Goal: Task Accomplishment & Management: Complete application form

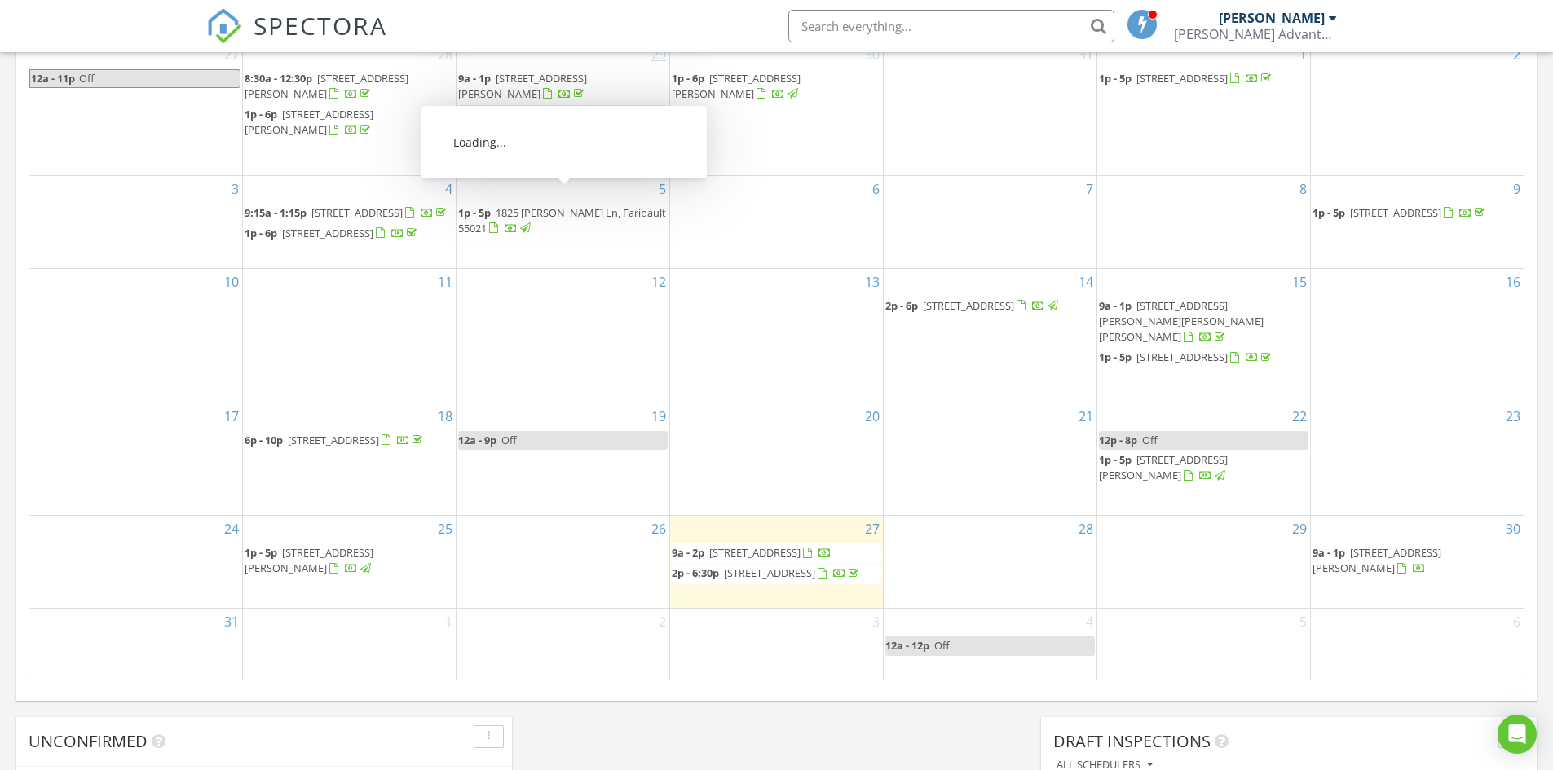
scroll to position [897, 0]
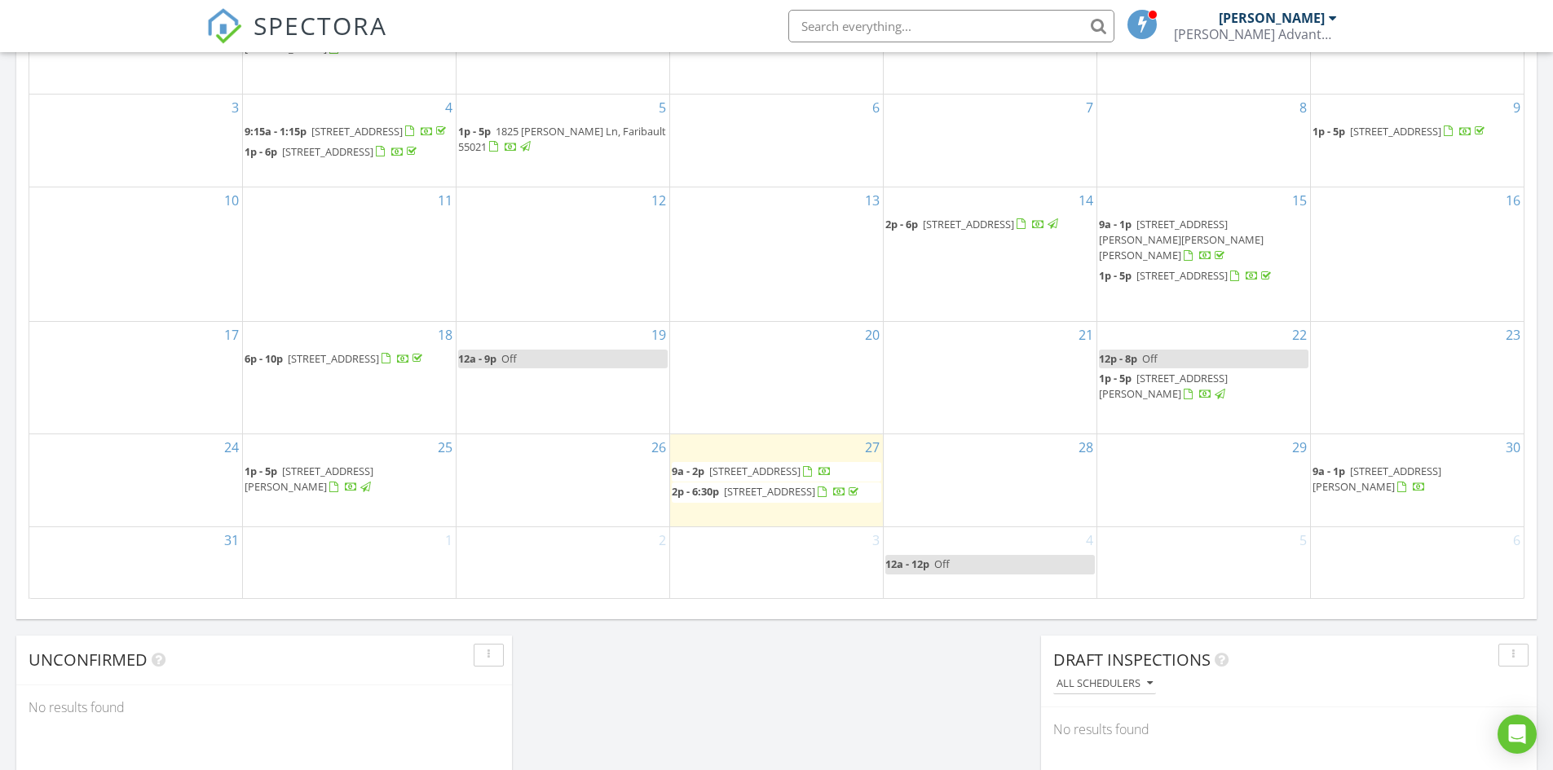
click at [1012, 455] on div "28" at bounding box center [989, 480] width 213 height 92
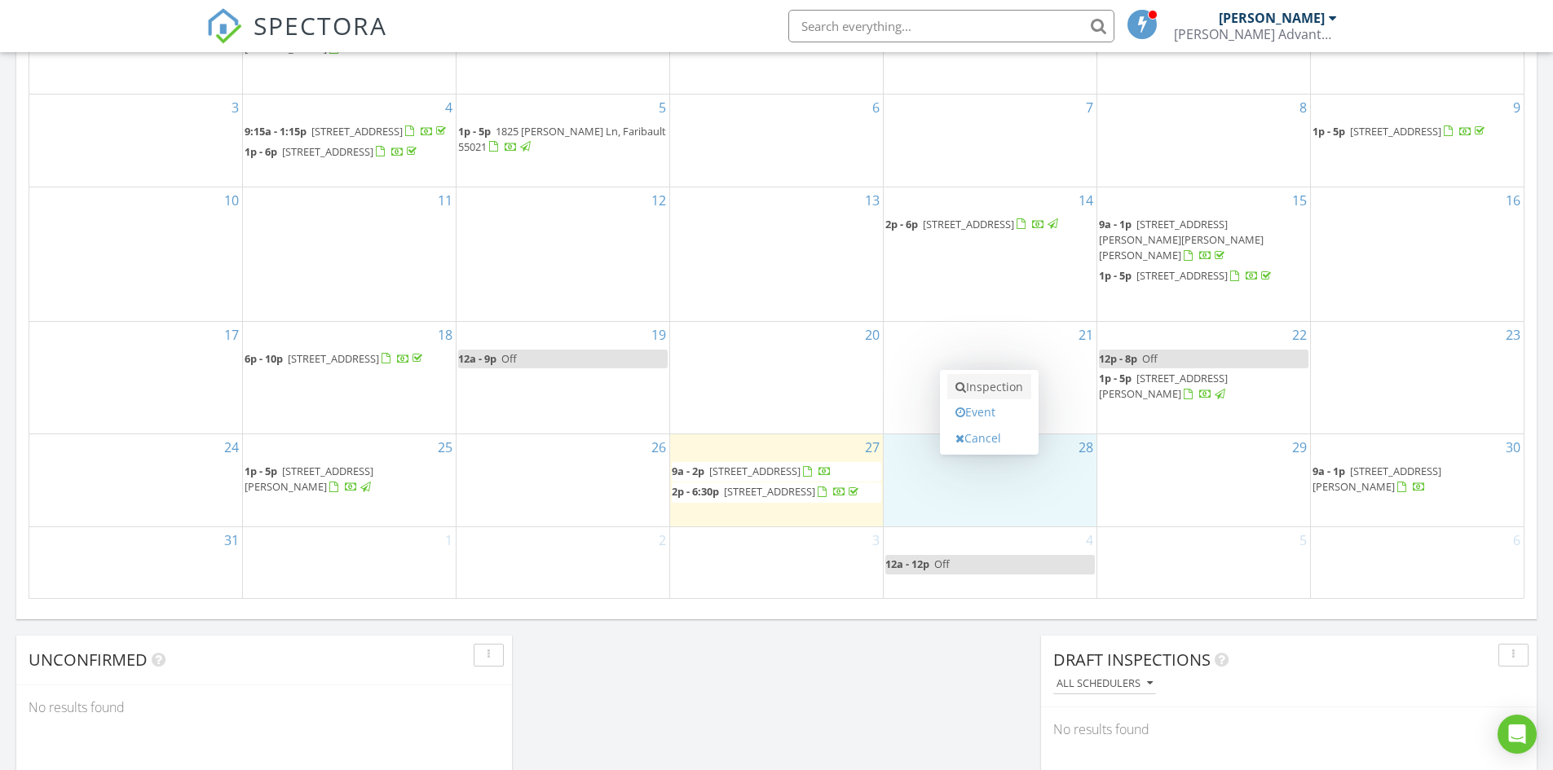
click at [980, 384] on link "Inspection" at bounding box center [989, 387] width 84 height 26
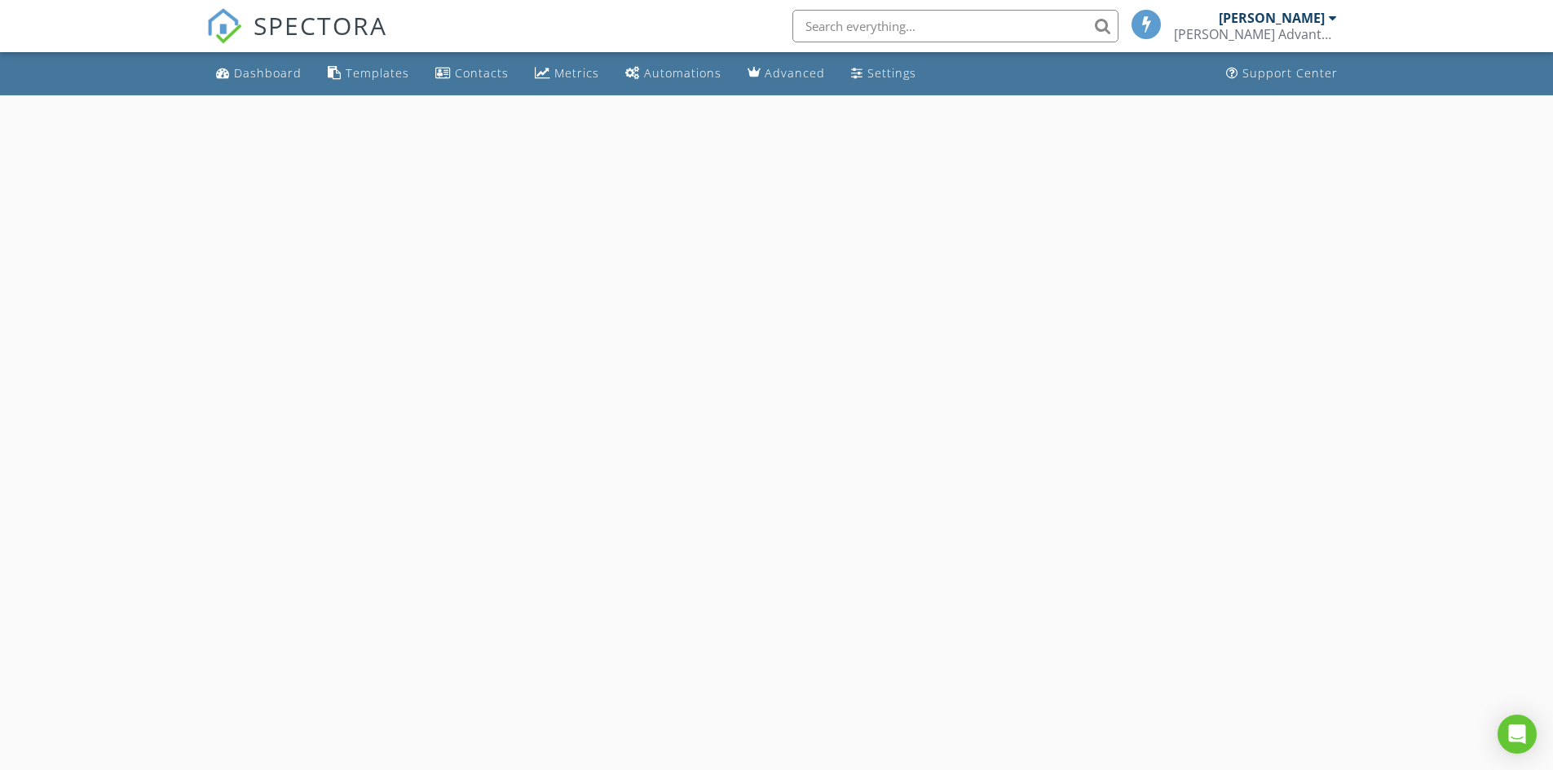
select select "7"
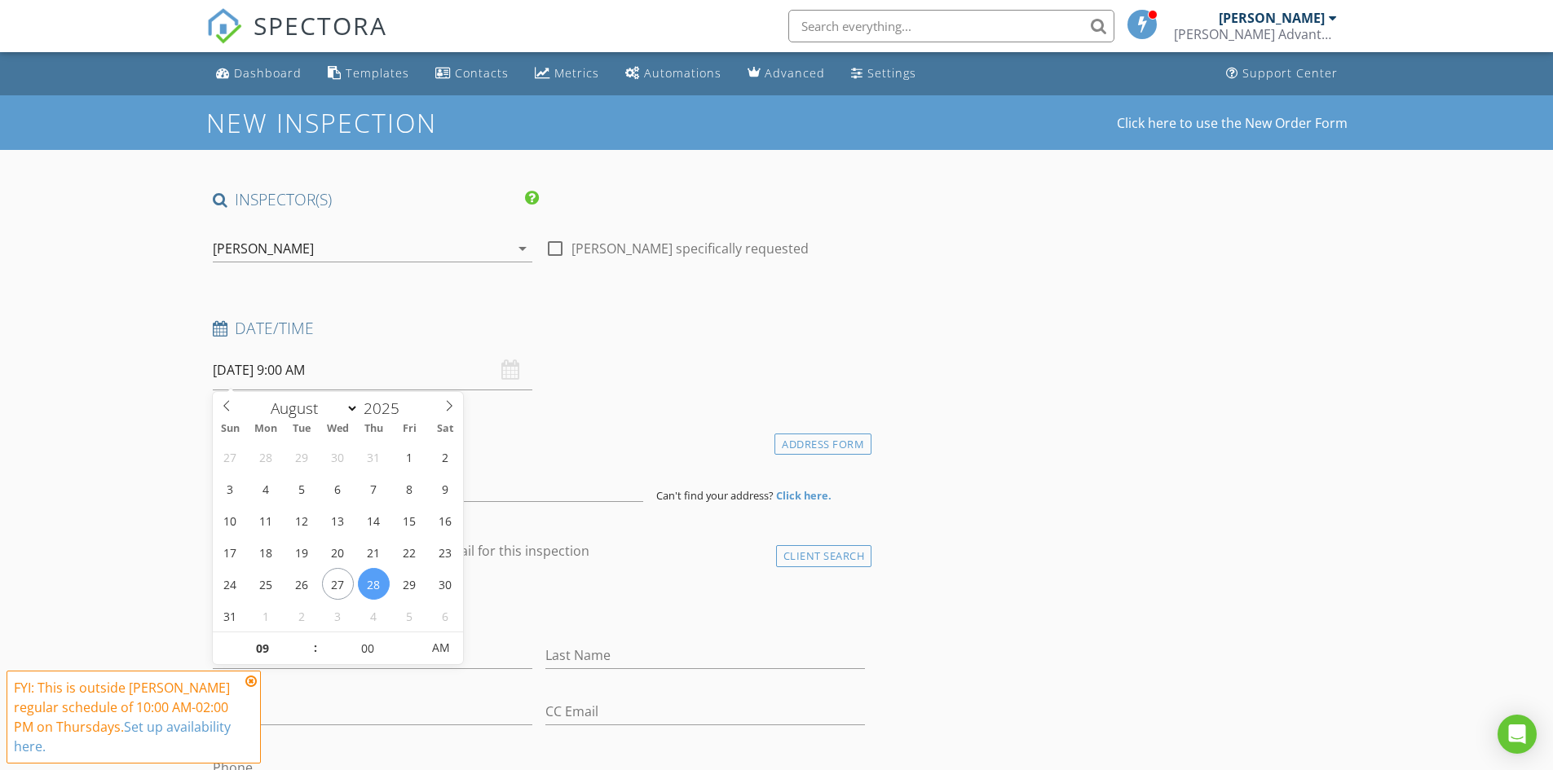
click at [287, 377] on input "08/28/2025 9:00 AM" at bounding box center [372, 370] width 319 height 40
type input "10"
type input "08/28/2025 10:00 AM"
click at [304, 637] on span at bounding box center [307, 640] width 11 height 16
type input "11"
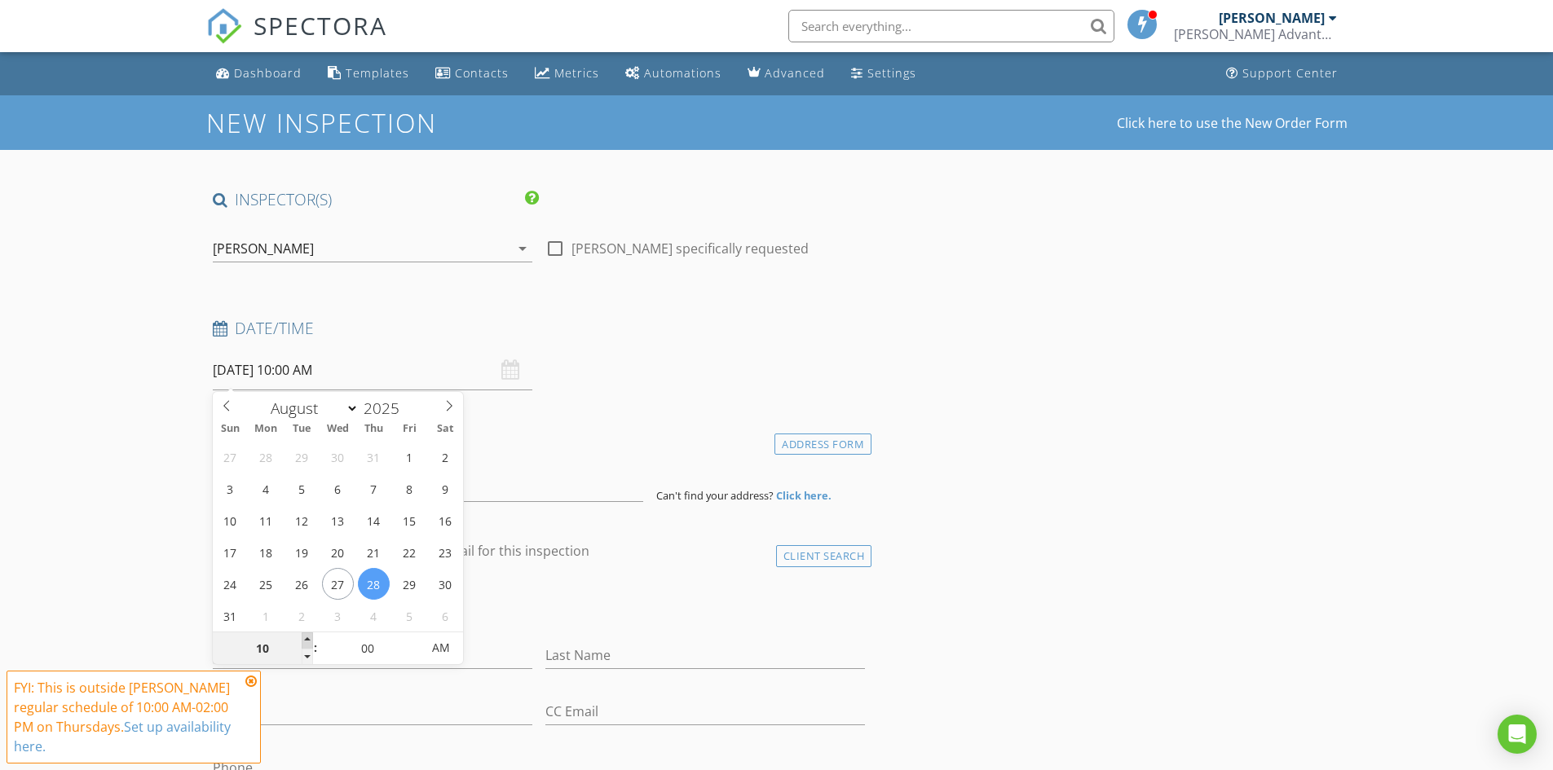
type input "08/28/2025 11:00 AM"
click at [304, 637] on span at bounding box center [307, 640] width 11 height 16
type input "12"
type input "08/28/2025 12:00 PM"
click at [304, 637] on span at bounding box center [307, 640] width 11 height 16
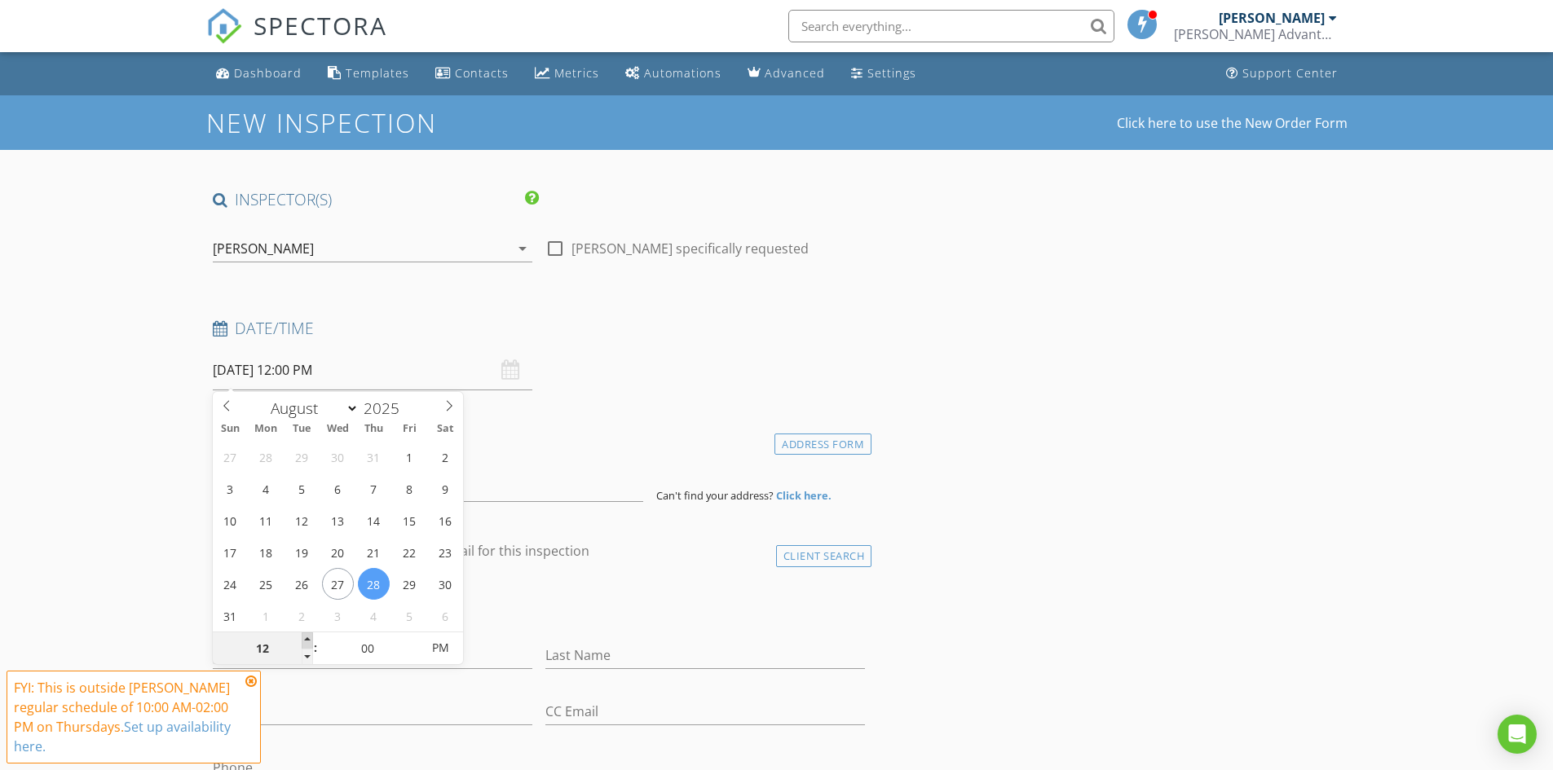
type input "01"
type input "08/28/2025 1:00 PM"
click at [304, 637] on span at bounding box center [307, 640] width 11 height 16
click at [247, 686] on icon at bounding box center [250, 681] width 11 height 13
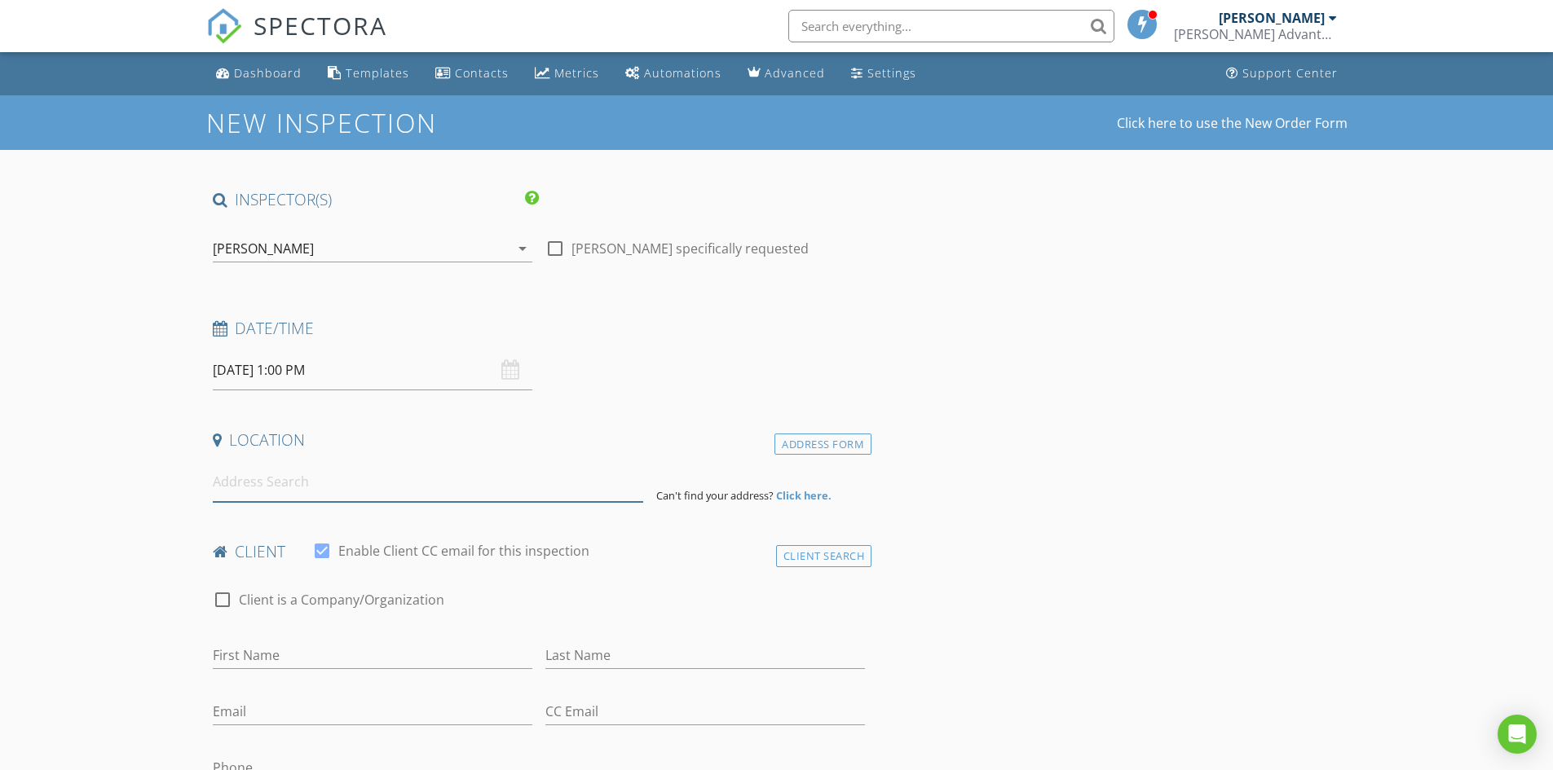
click at [242, 496] on input at bounding box center [428, 482] width 430 height 40
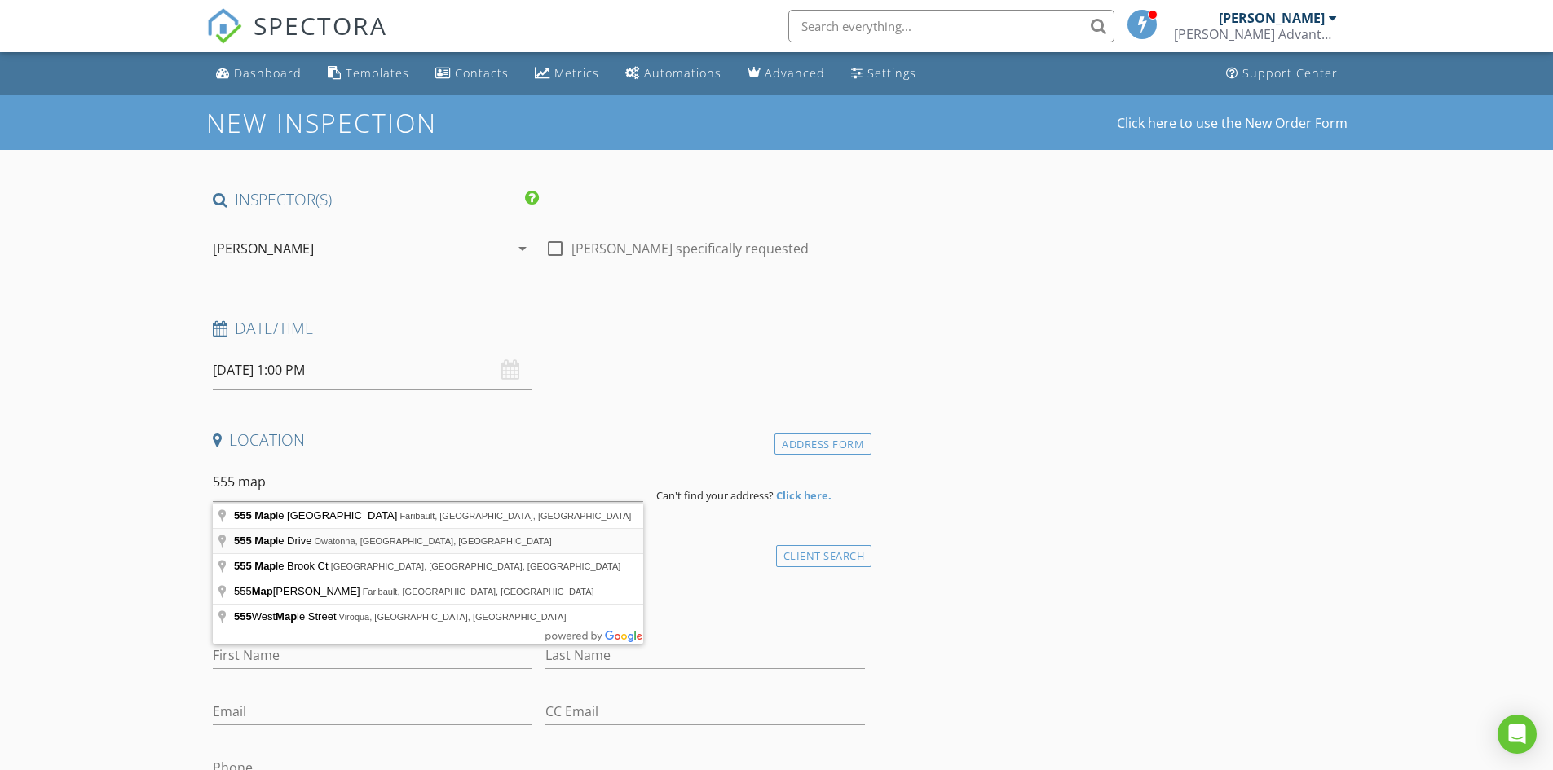
type input "555 Maple Drive, Owatonna, MN, USA"
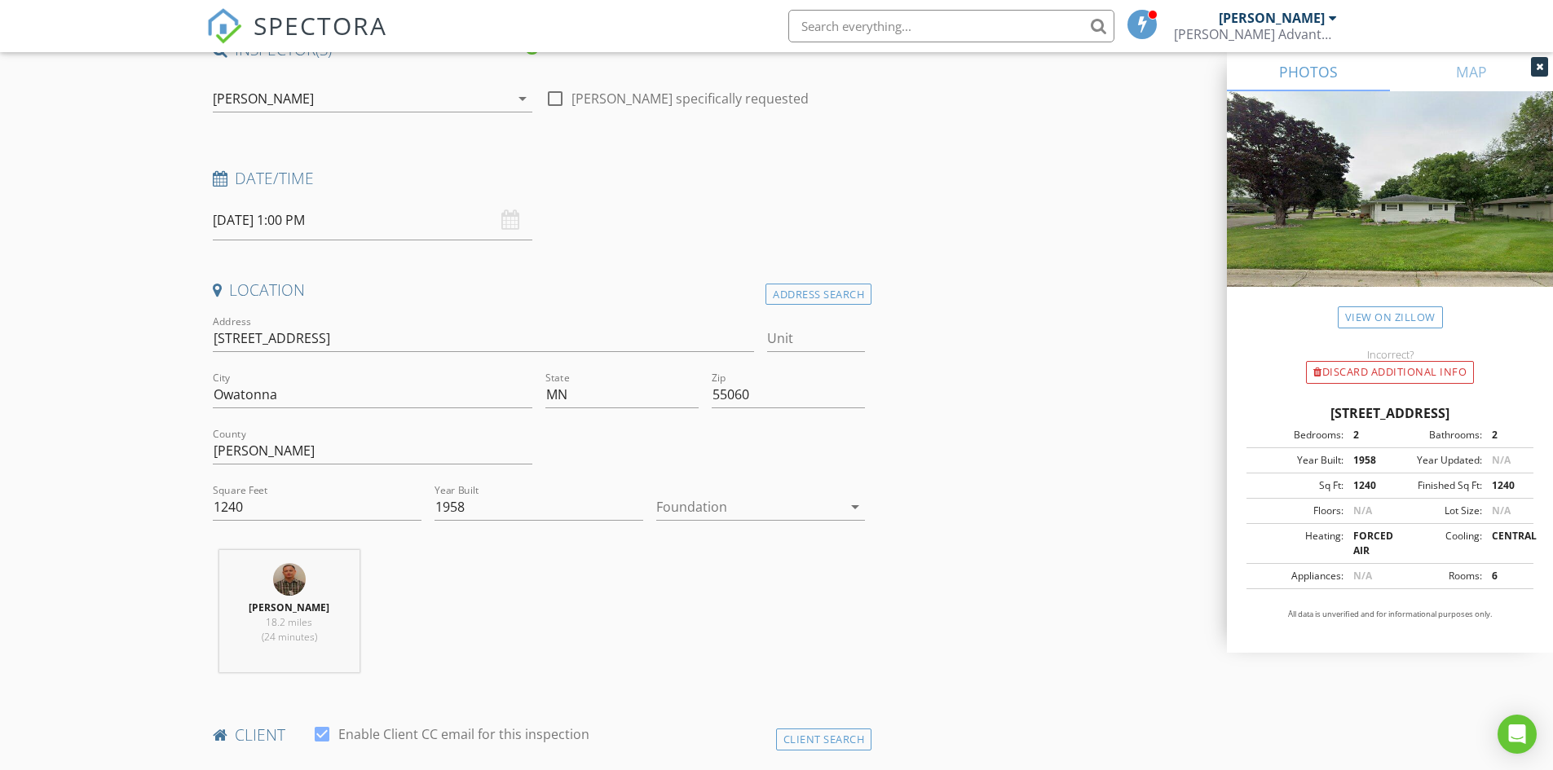
scroll to position [163, 0]
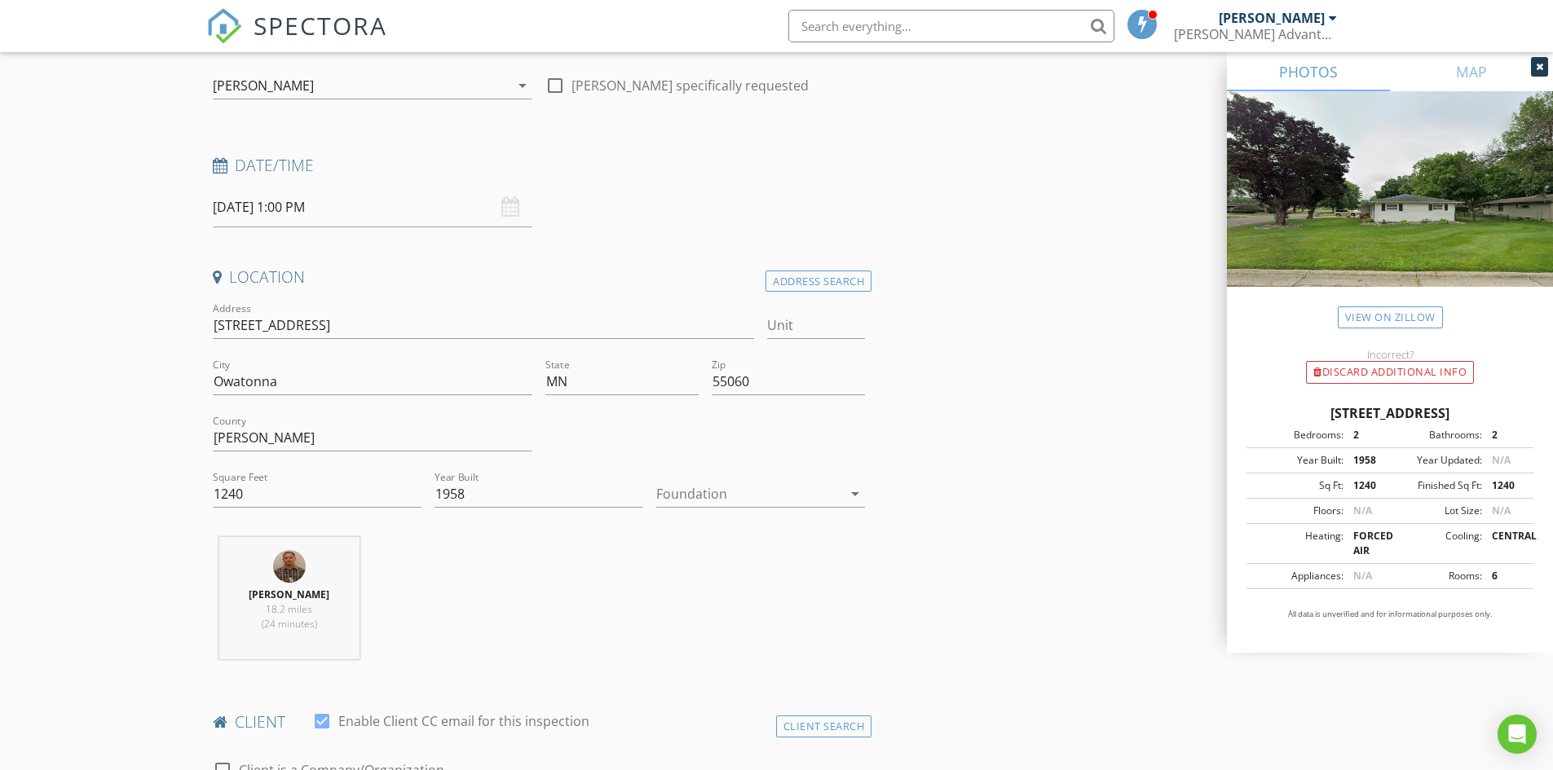
click at [860, 498] on icon "arrow_drop_down" at bounding box center [855, 494] width 20 height 20
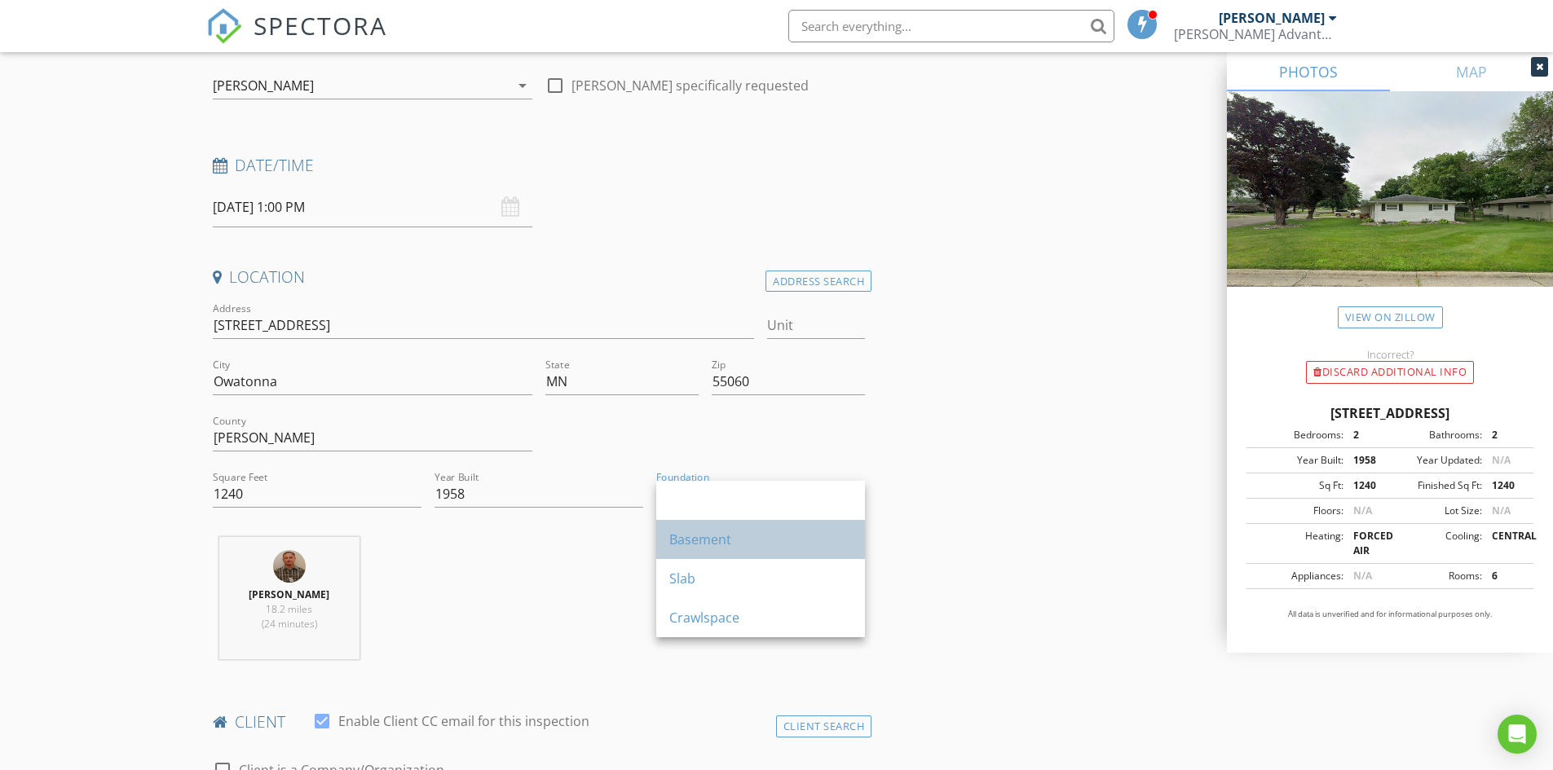
click at [716, 532] on div "Basement" at bounding box center [760, 540] width 183 height 20
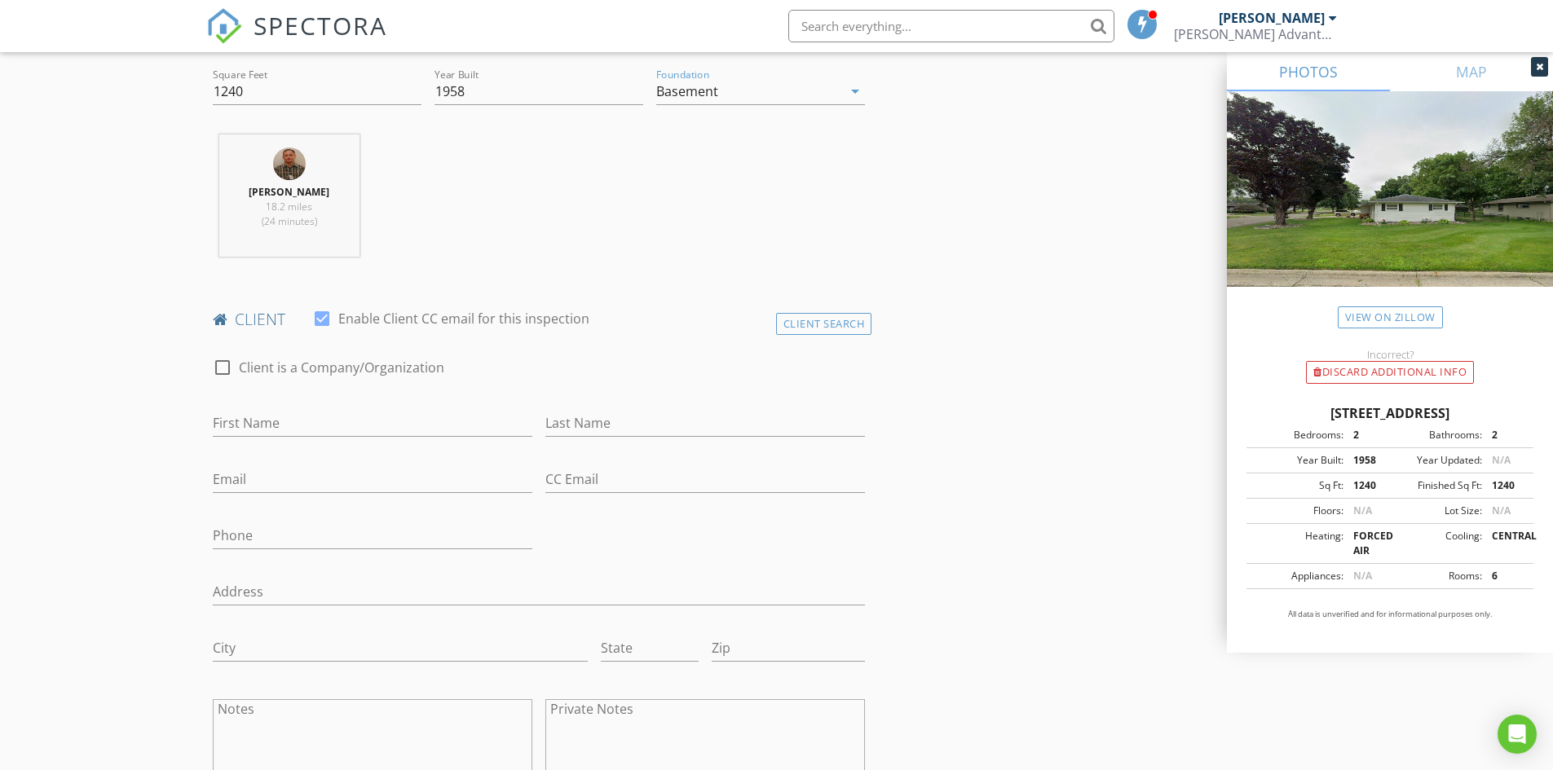
scroll to position [571, 0]
click at [262, 415] on input "First Name" at bounding box center [372, 418] width 319 height 27
type input "Wayne and Margaret"
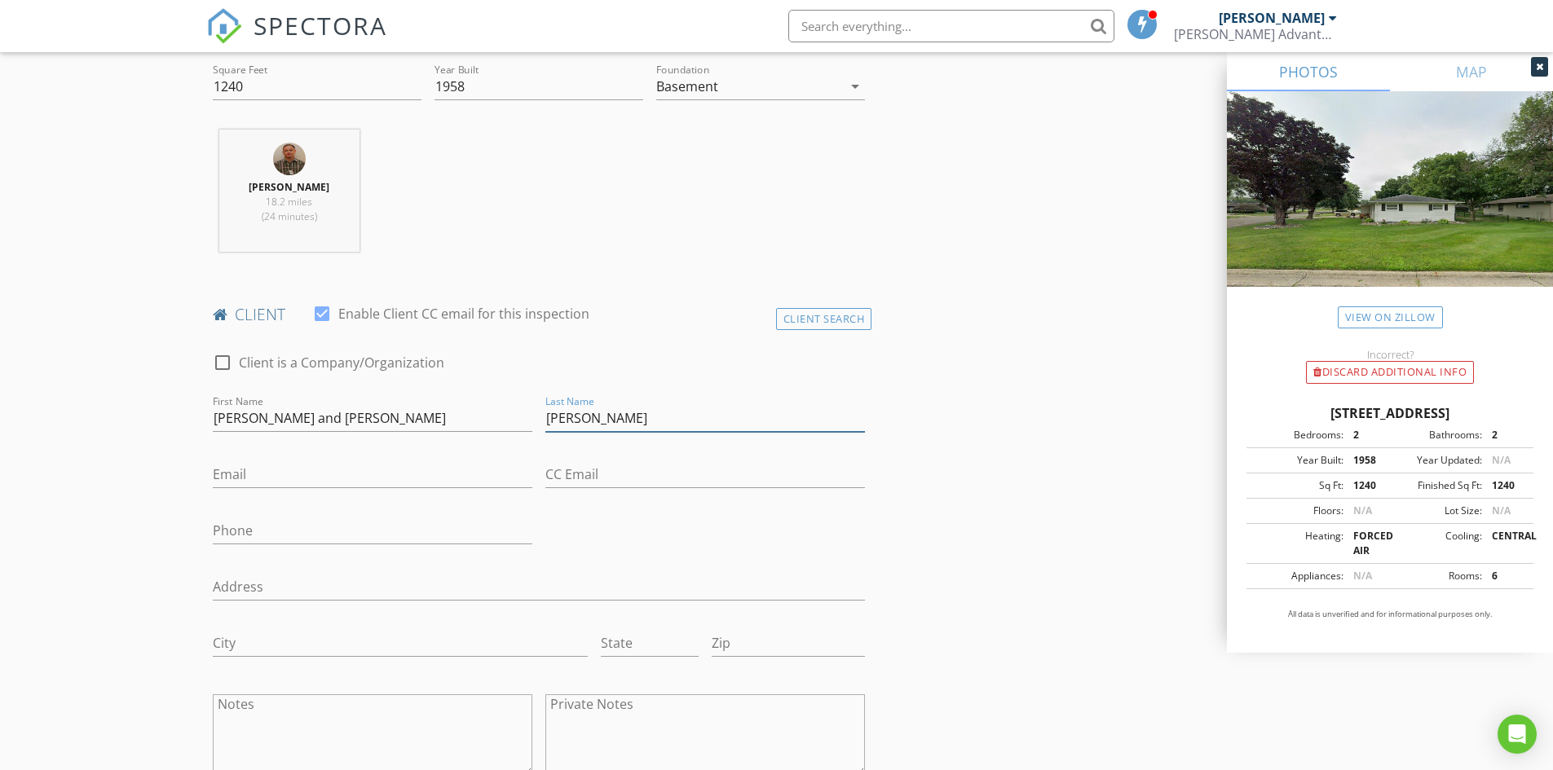
type input "Weaver"
click at [246, 476] on input "Email" at bounding box center [372, 474] width 319 height 27
type input "margaretannweaver@hotmail.com"
click at [249, 531] on input "Phone" at bounding box center [372, 531] width 319 height 27
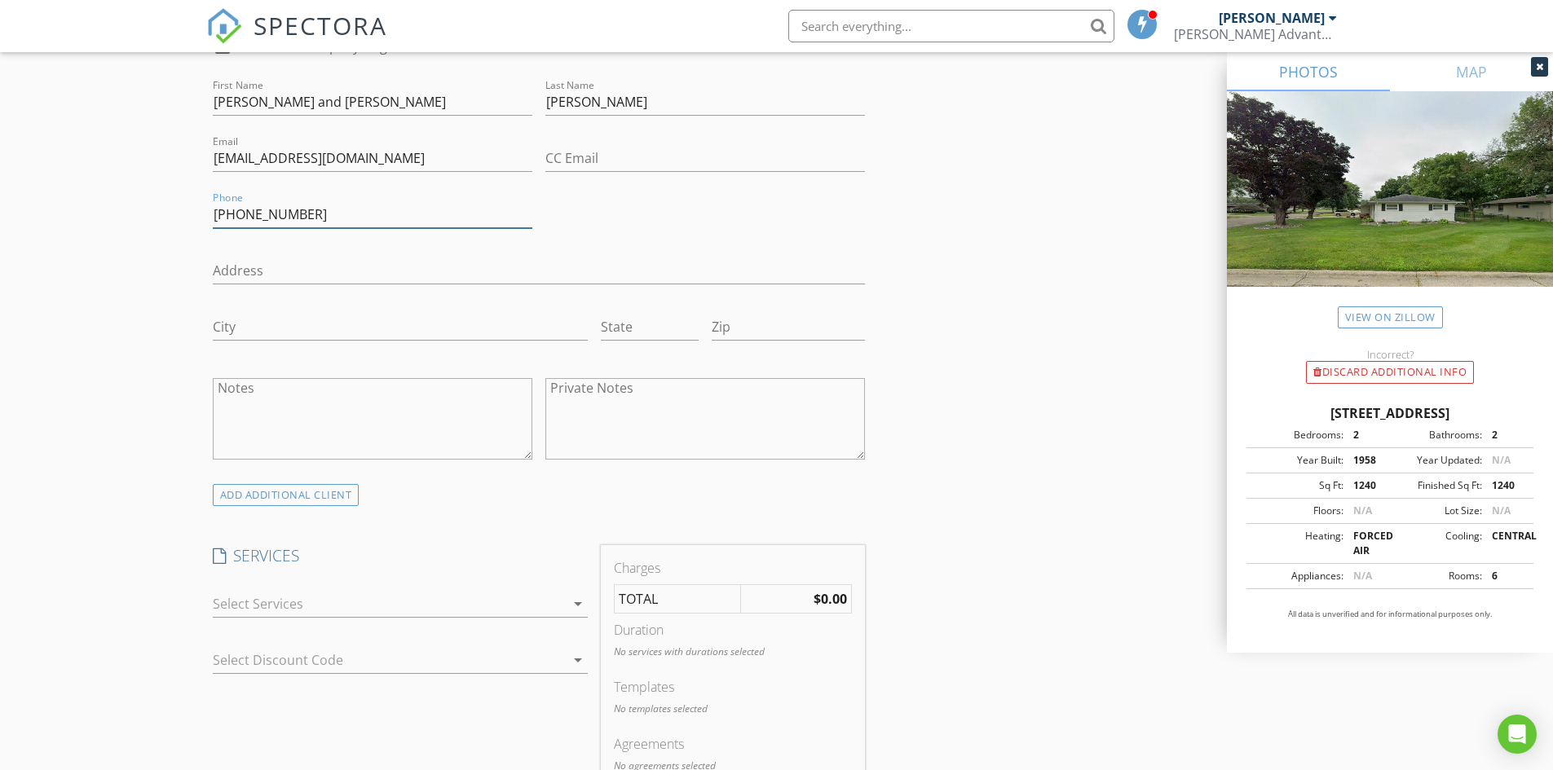
scroll to position [978, 0]
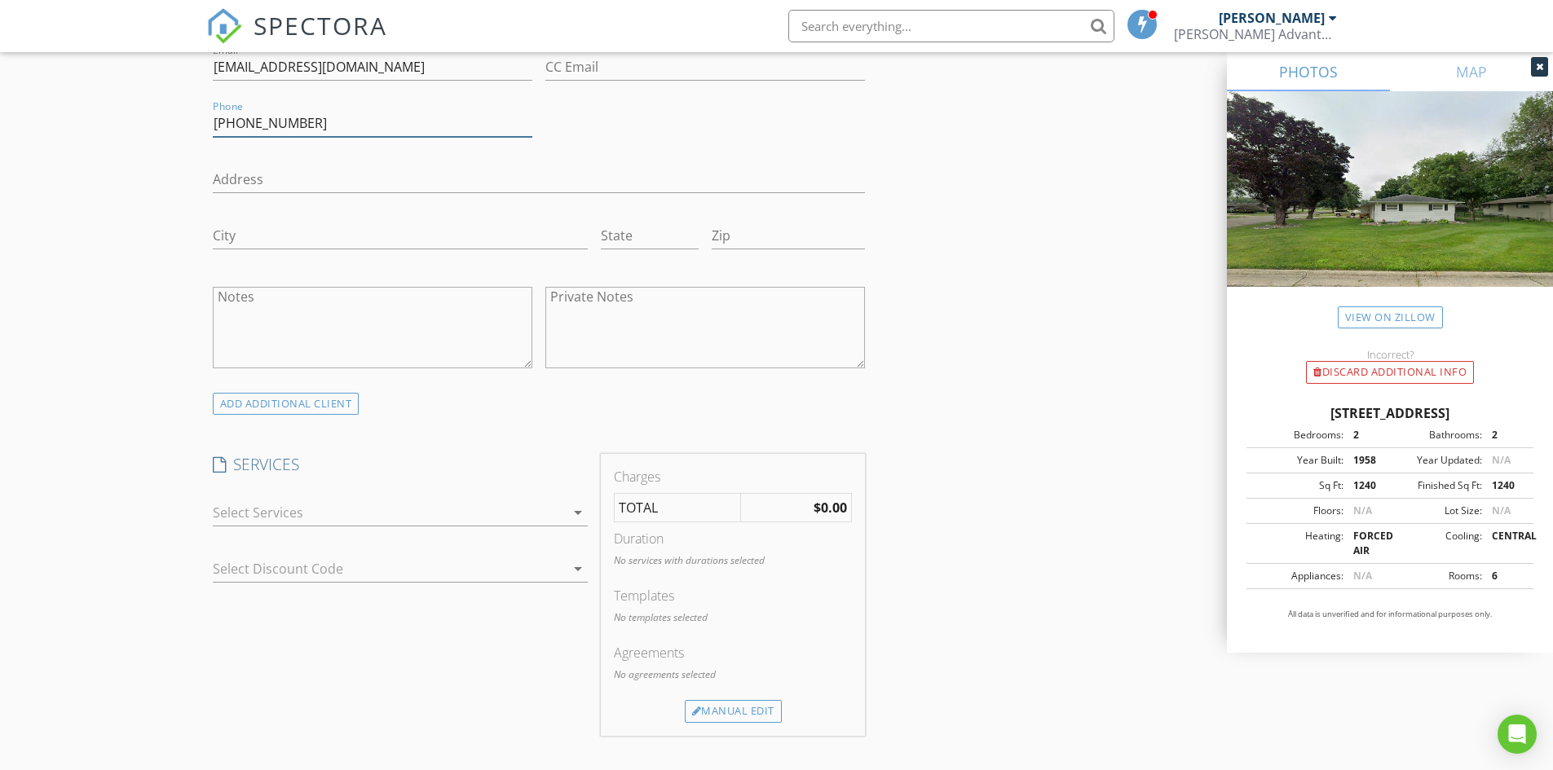
type input "507-475-4453"
click at [562, 513] on div at bounding box center [389, 513] width 352 height 26
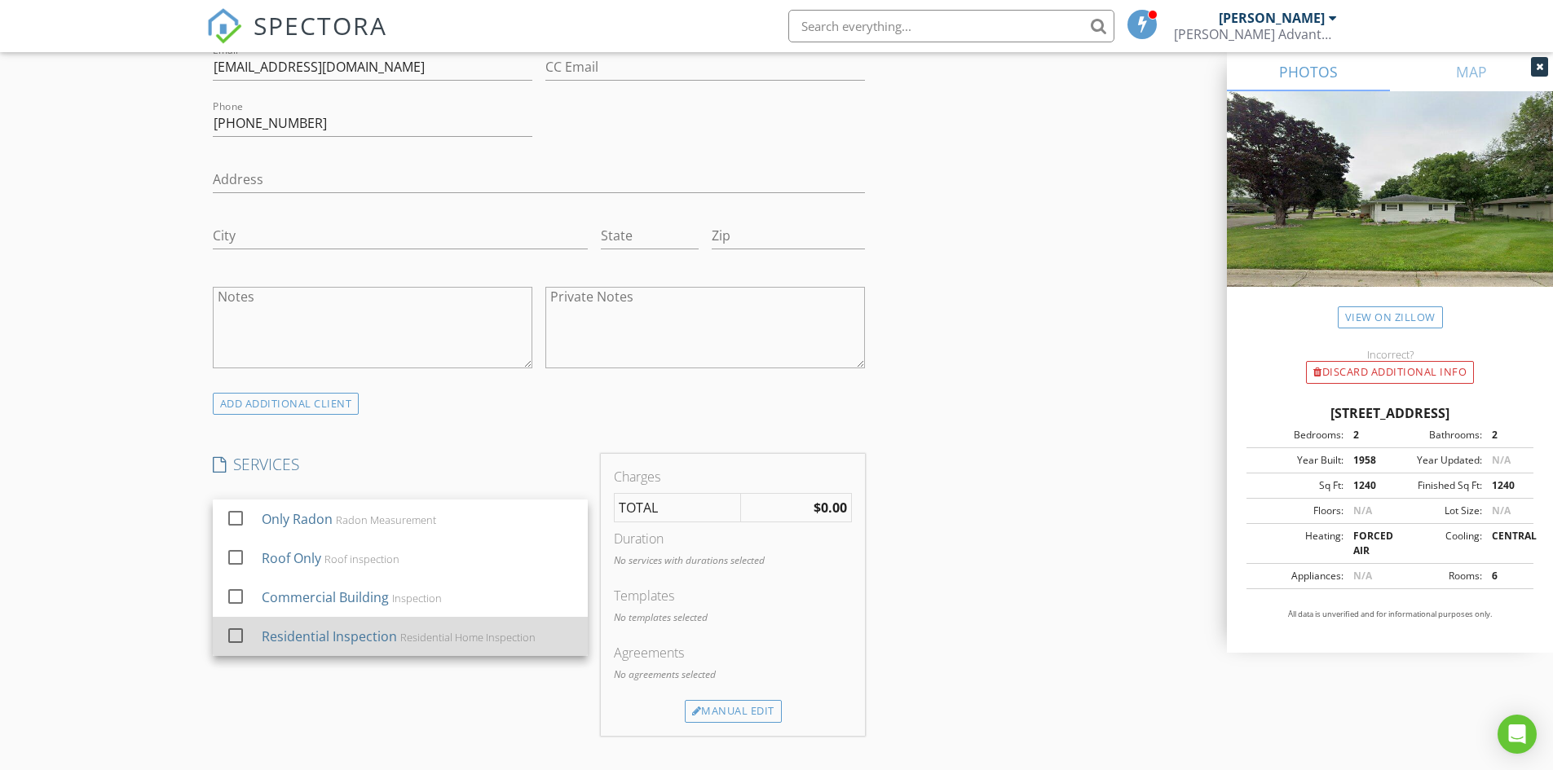
click at [240, 629] on div at bounding box center [236, 636] width 28 height 28
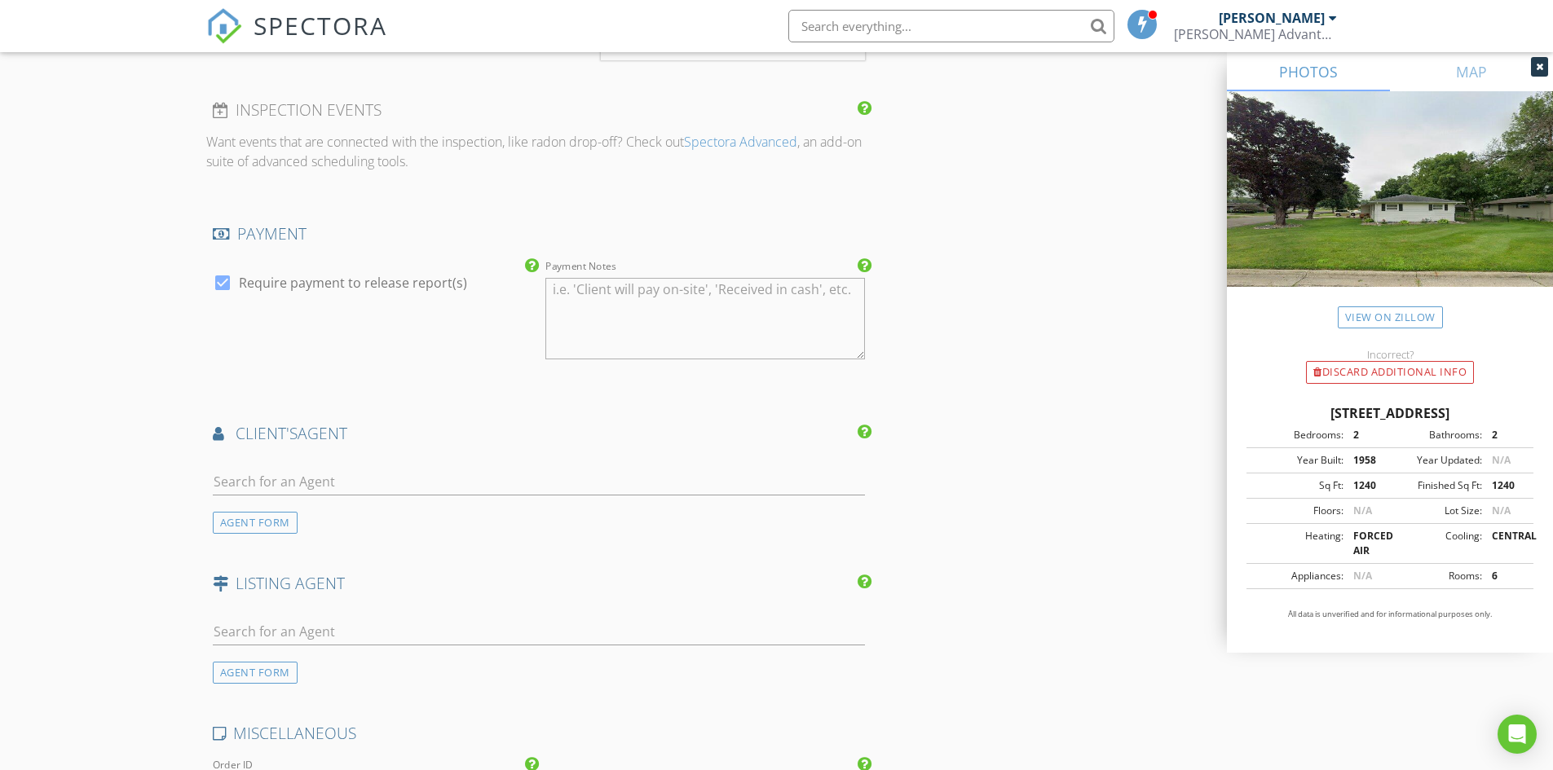
scroll to position [1712, 0]
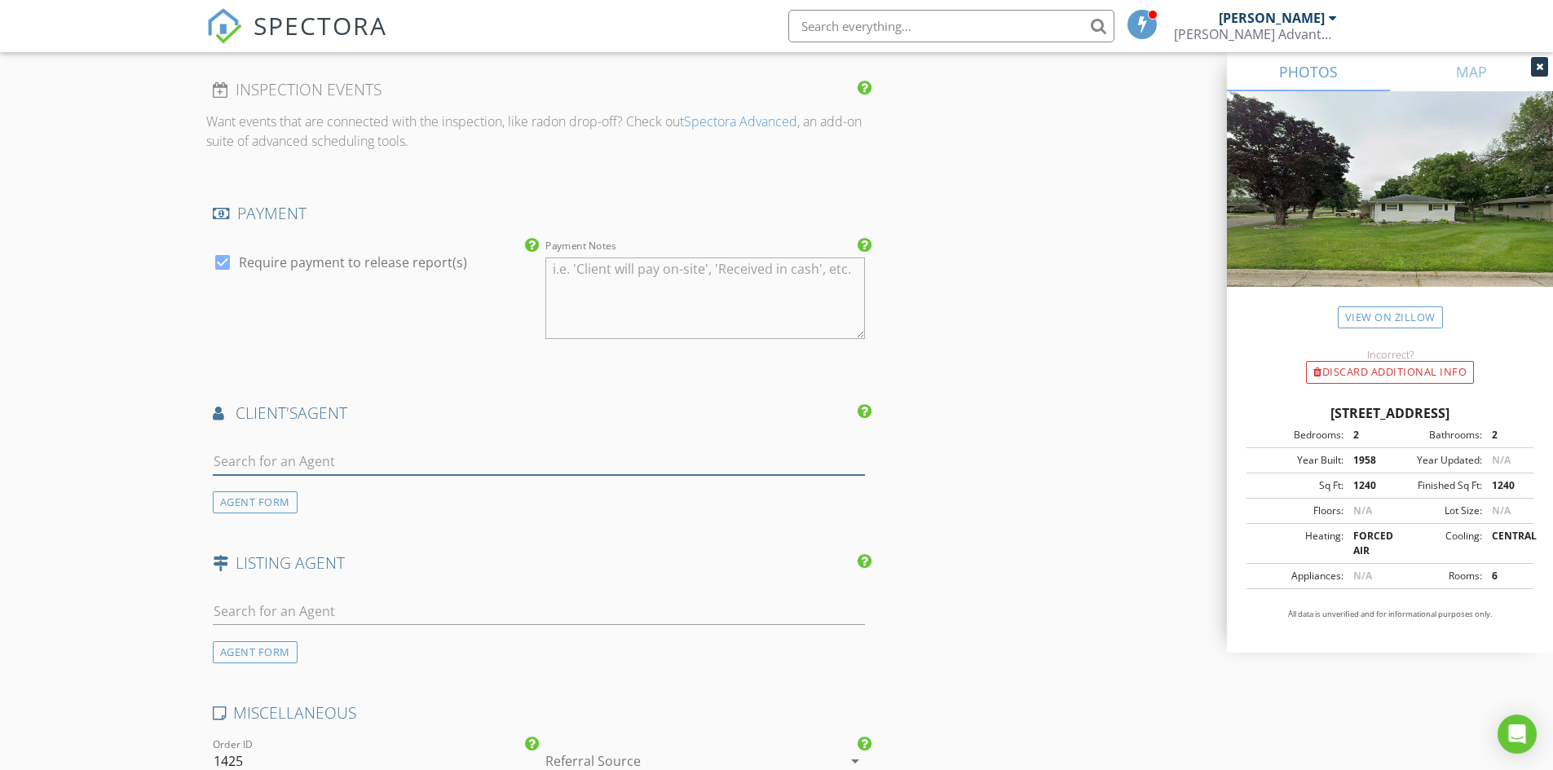
click at [291, 469] on input "text" at bounding box center [539, 461] width 653 height 27
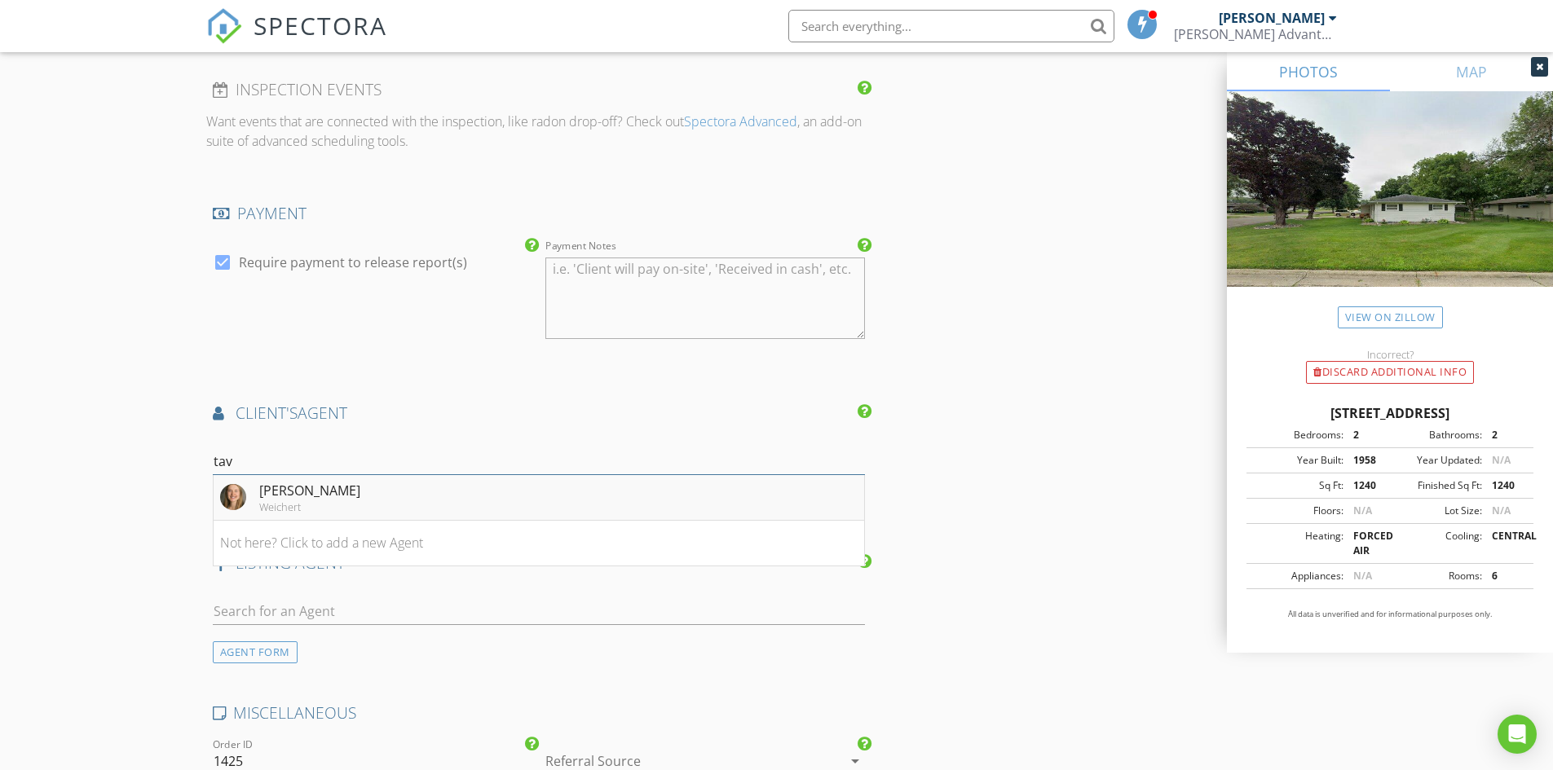
type input "tav"
click at [279, 488] on div "Taviah Johnson" at bounding box center [309, 491] width 101 height 20
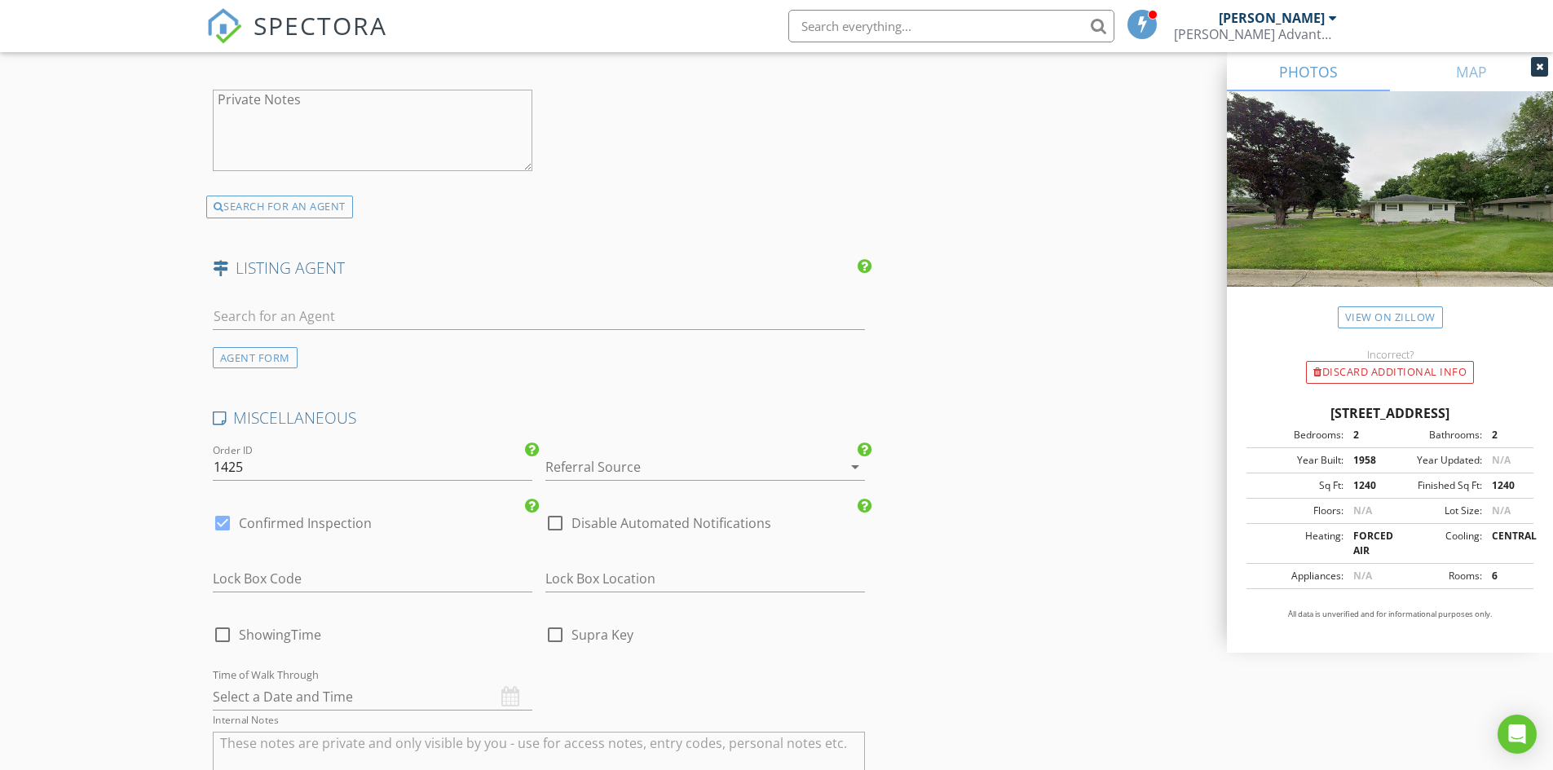
scroll to position [2527, 0]
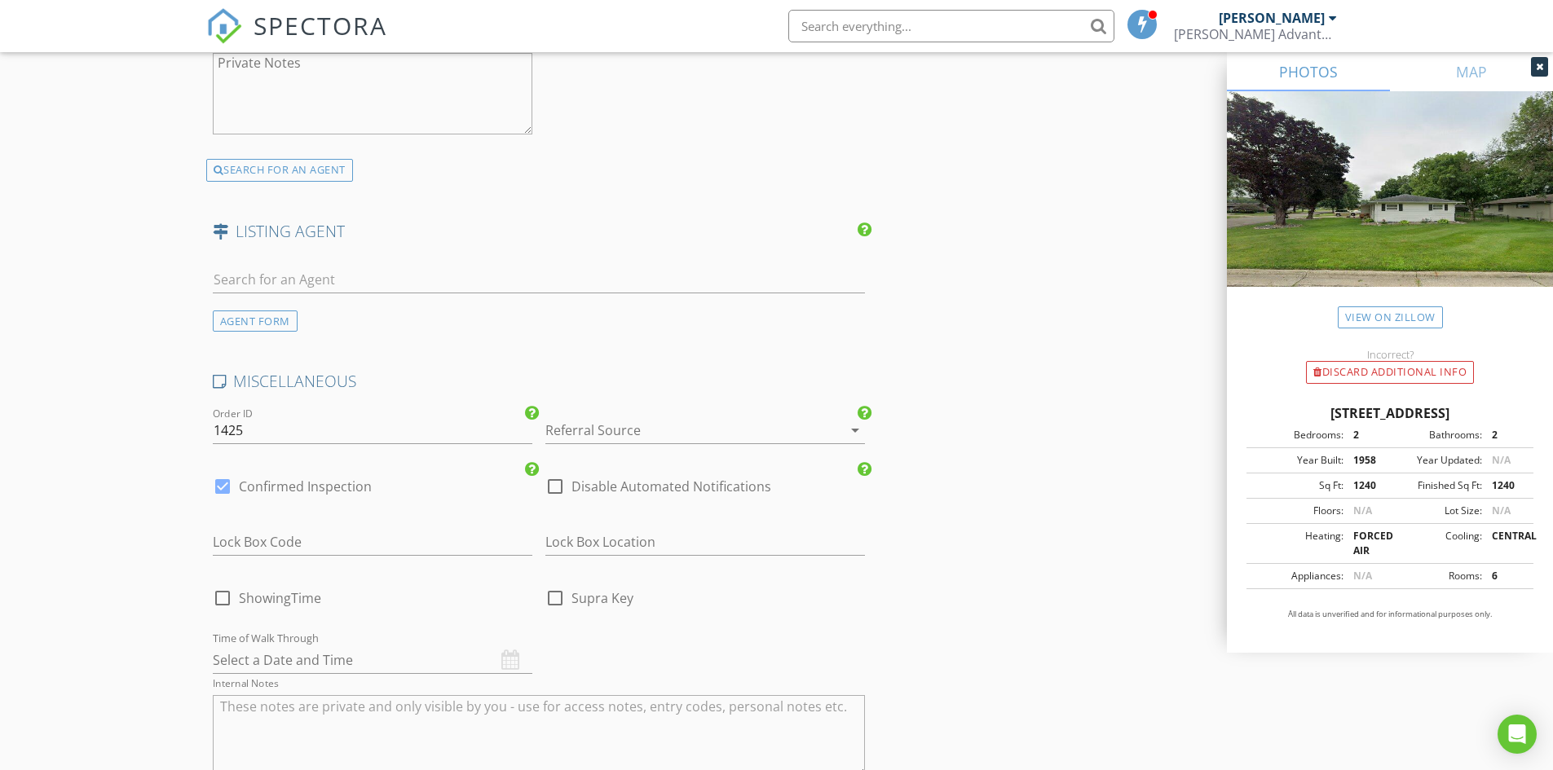
click at [788, 432] on div at bounding box center [682, 430] width 274 height 26
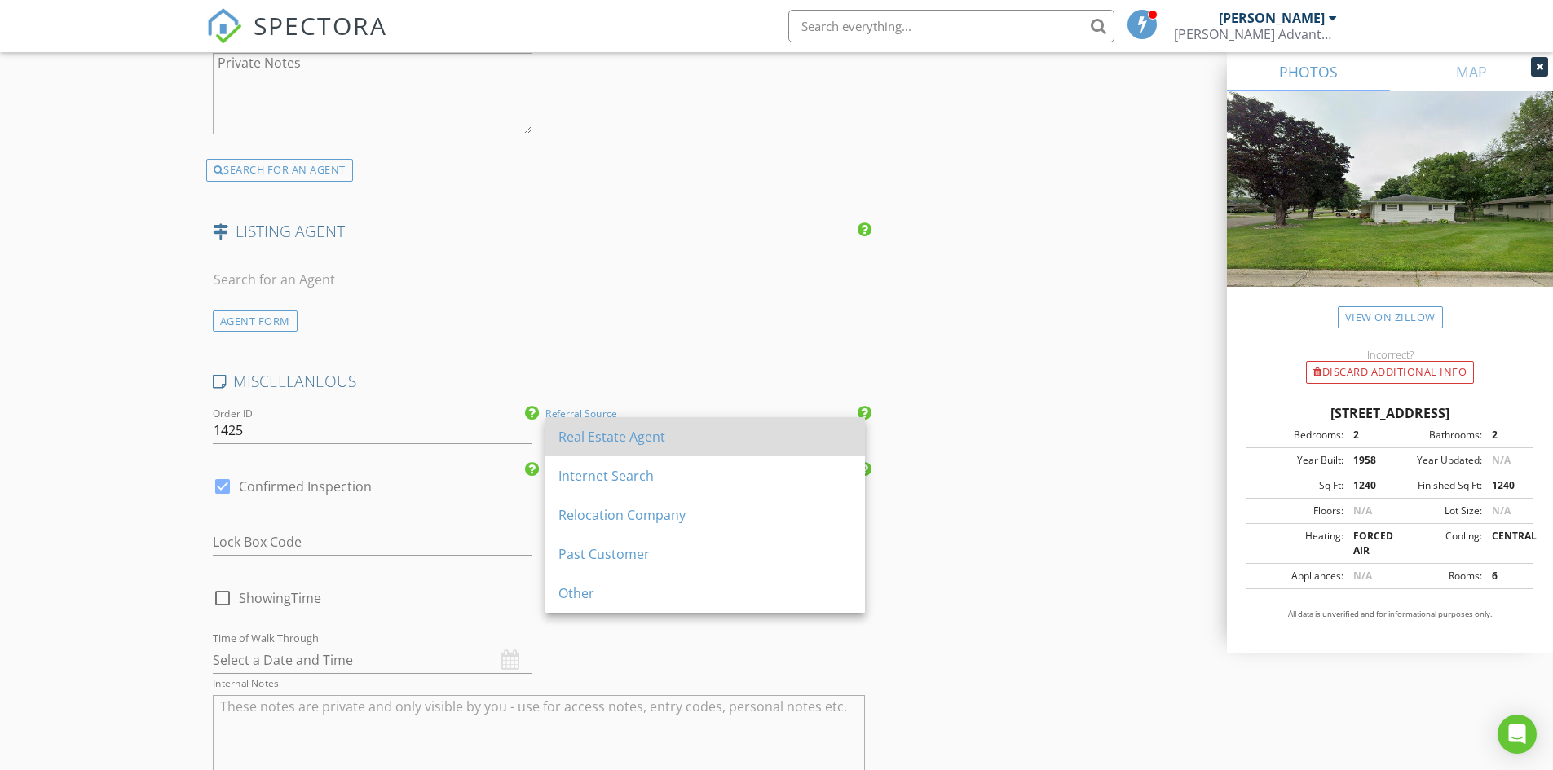
click at [668, 433] on div "Real Estate Agent" at bounding box center [704, 437] width 293 height 20
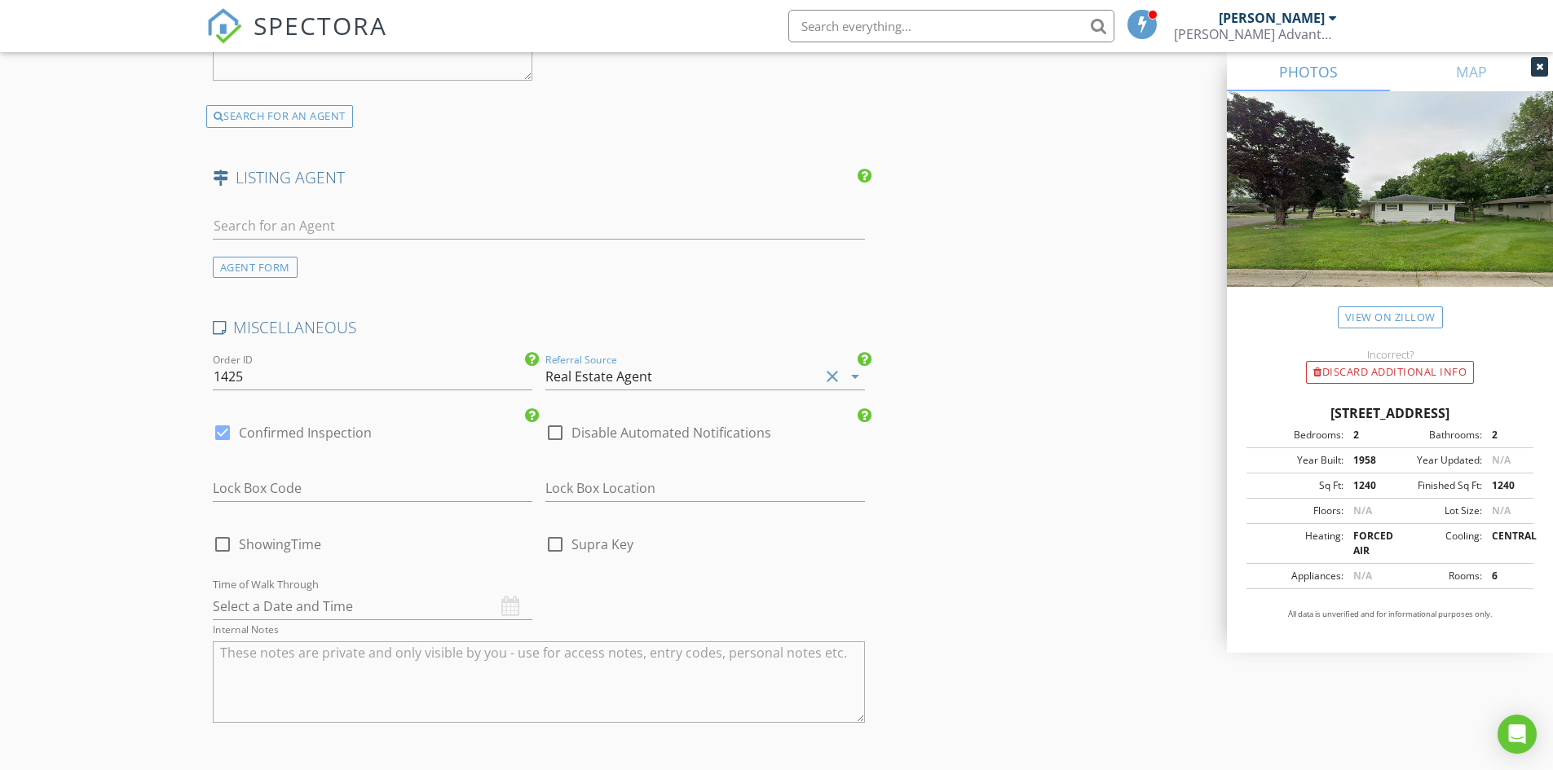
scroll to position [2608, 0]
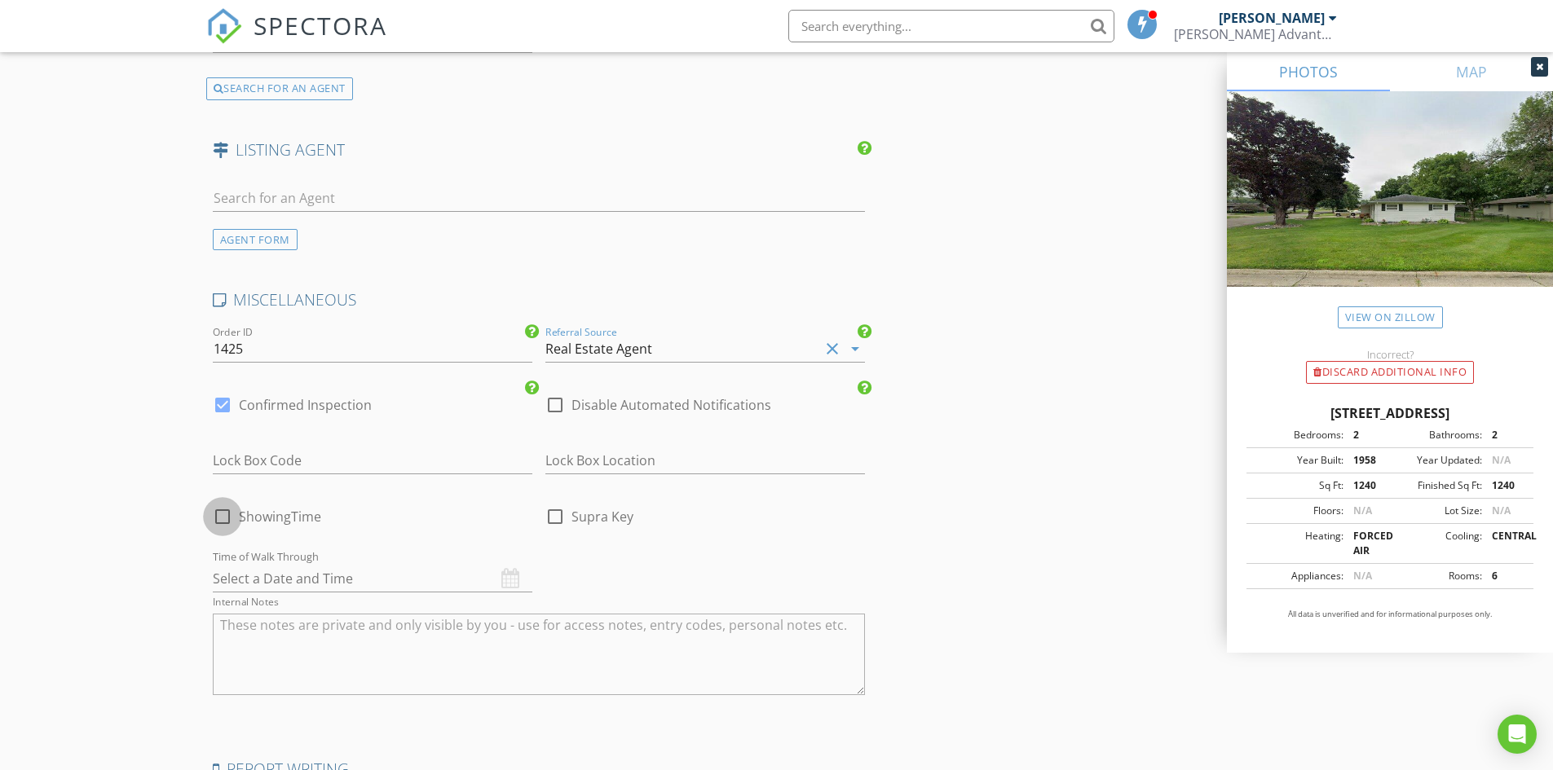
click at [227, 518] on div at bounding box center [223, 517] width 28 height 28
checkbox input "true"
click at [261, 568] on input "text" at bounding box center [372, 579] width 319 height 27
type input "08/28/2025 12:00 PM"
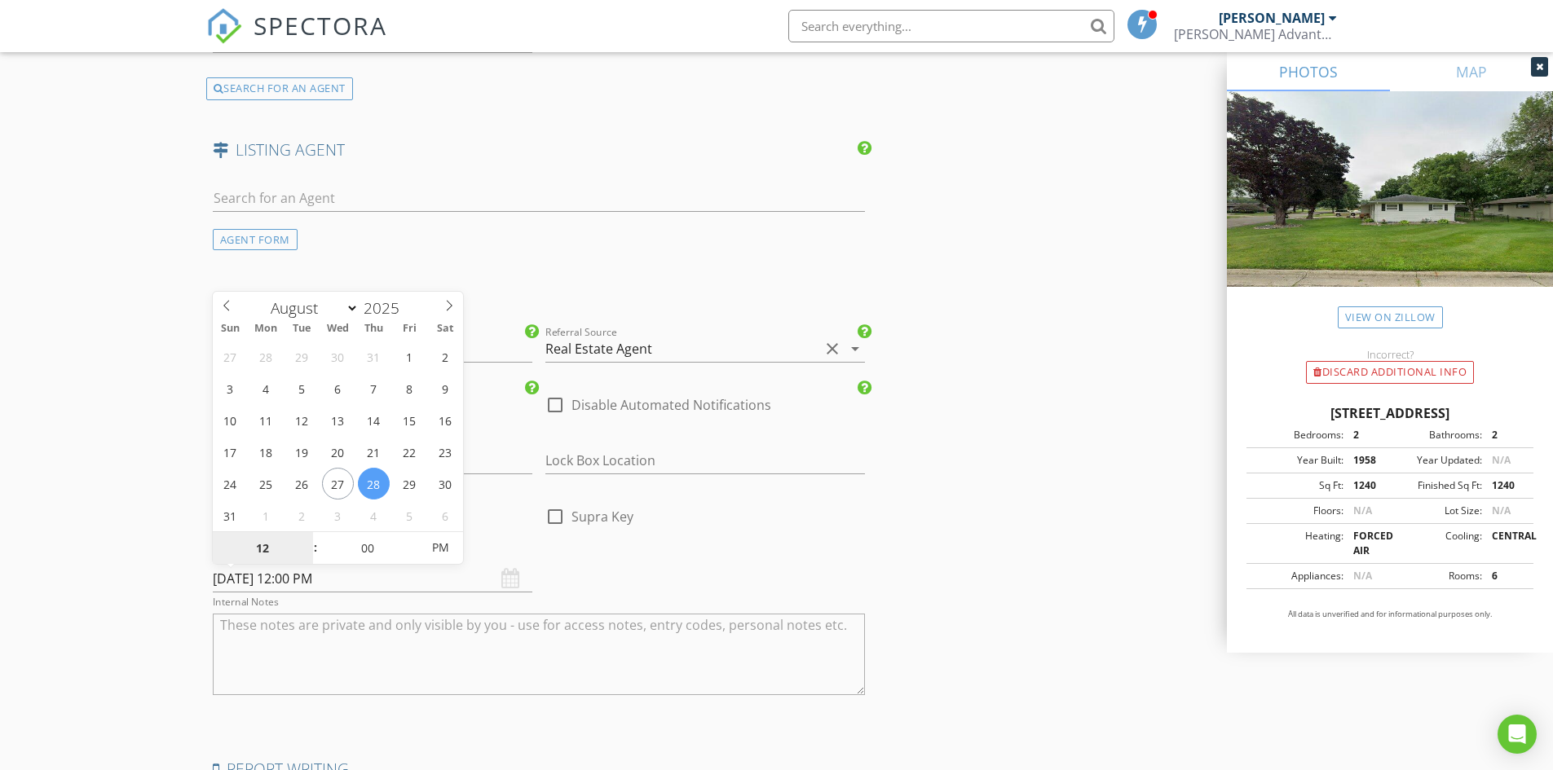
scroll to position [2, 0]
click at [321, 583] on input "08/28/2025 12:00 PM" at bounding box center [372, 579] width 319 height 27
type input "01"
type input "08/28/2025 1:00 PM"
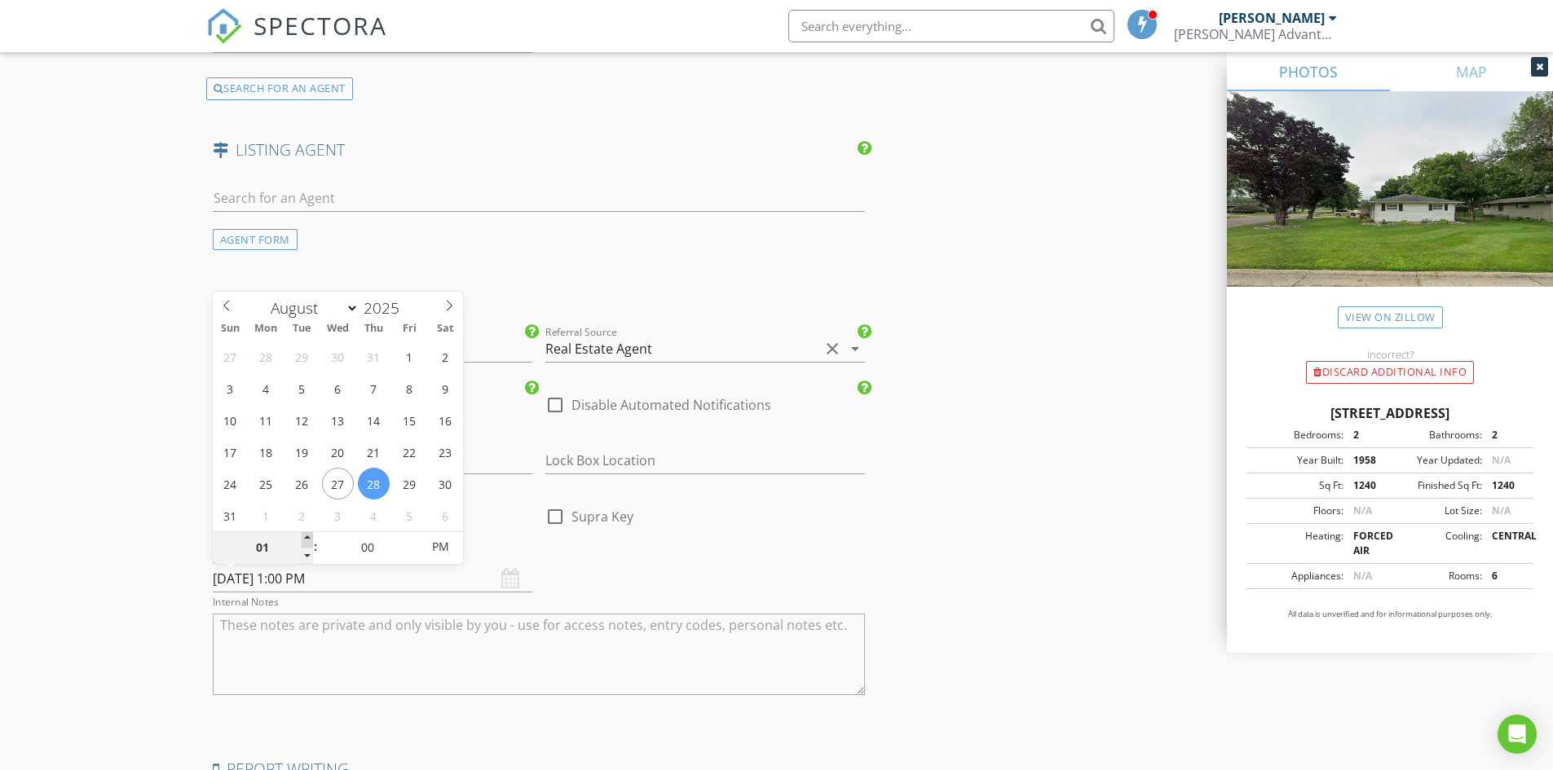
click at [303, 541] on span at bounding box center [307, 539] width 11 height 16
type input "02"
type input "08/28/2025 2:00 PM"
click at [303, 541] on span at bounding box center [307, 539] width 11 height 16
type input "03"
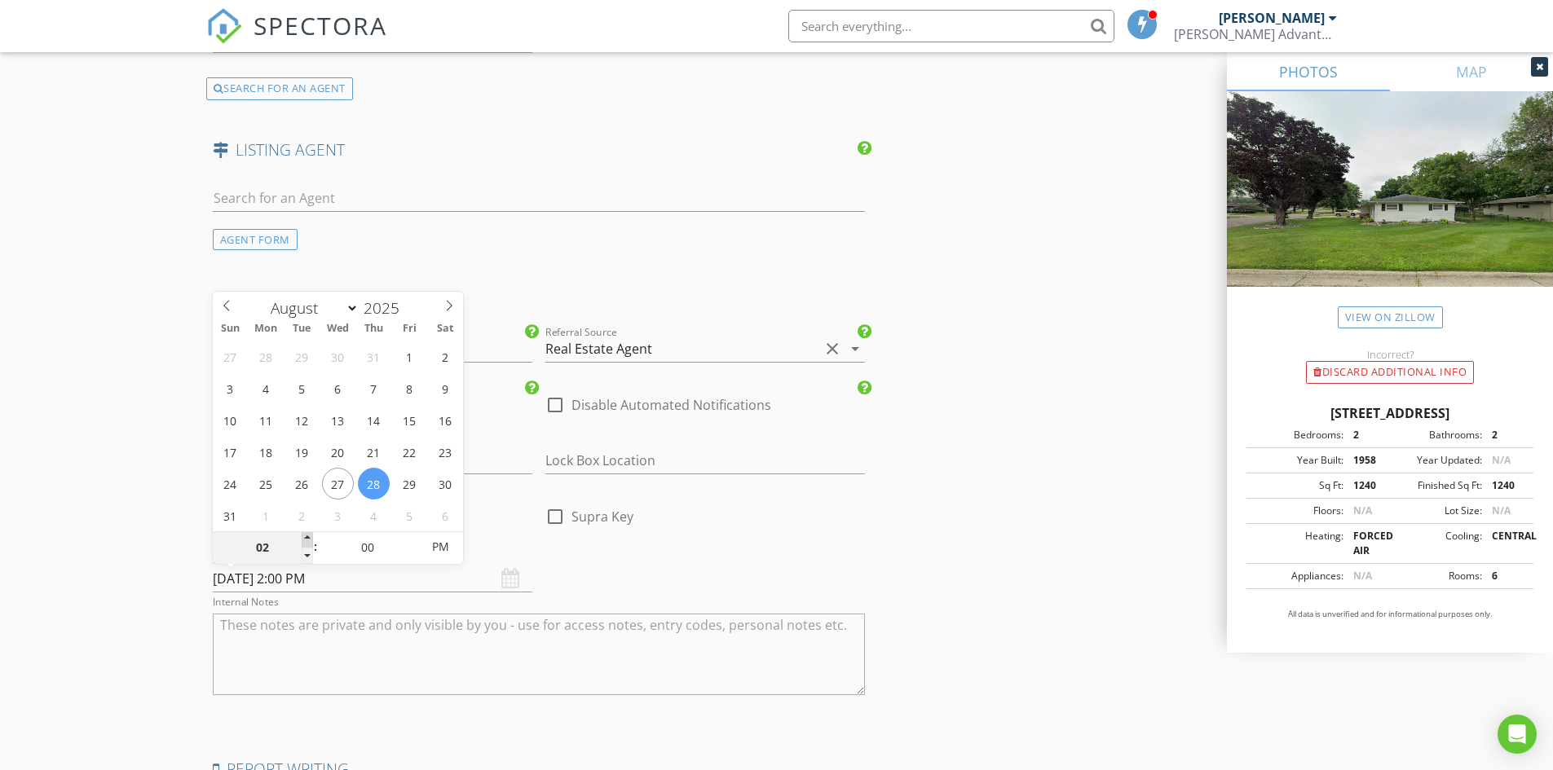
type input "08/28/2025 3:00 PM"
click at [303, 541] on span at bounding box center [307, 539] width 11 height 16
click at [609, 572] on div "MISCELLANEOUS Order ID 1425 Referral Source Real Estate Agent clear arrow_drop_…" at bounding box center [539, 504] width 666 height 430
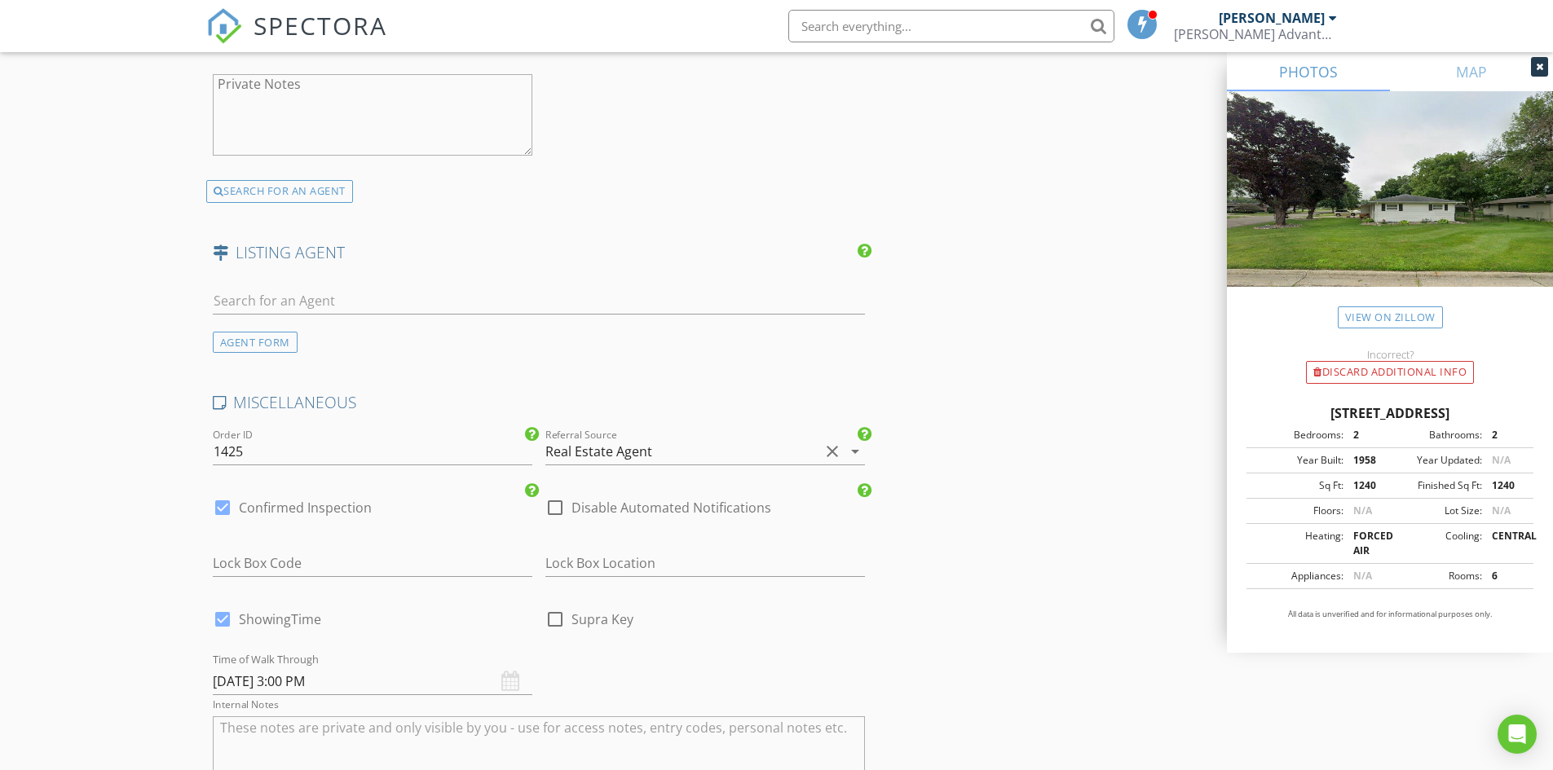
scroll to position [2608, 0]
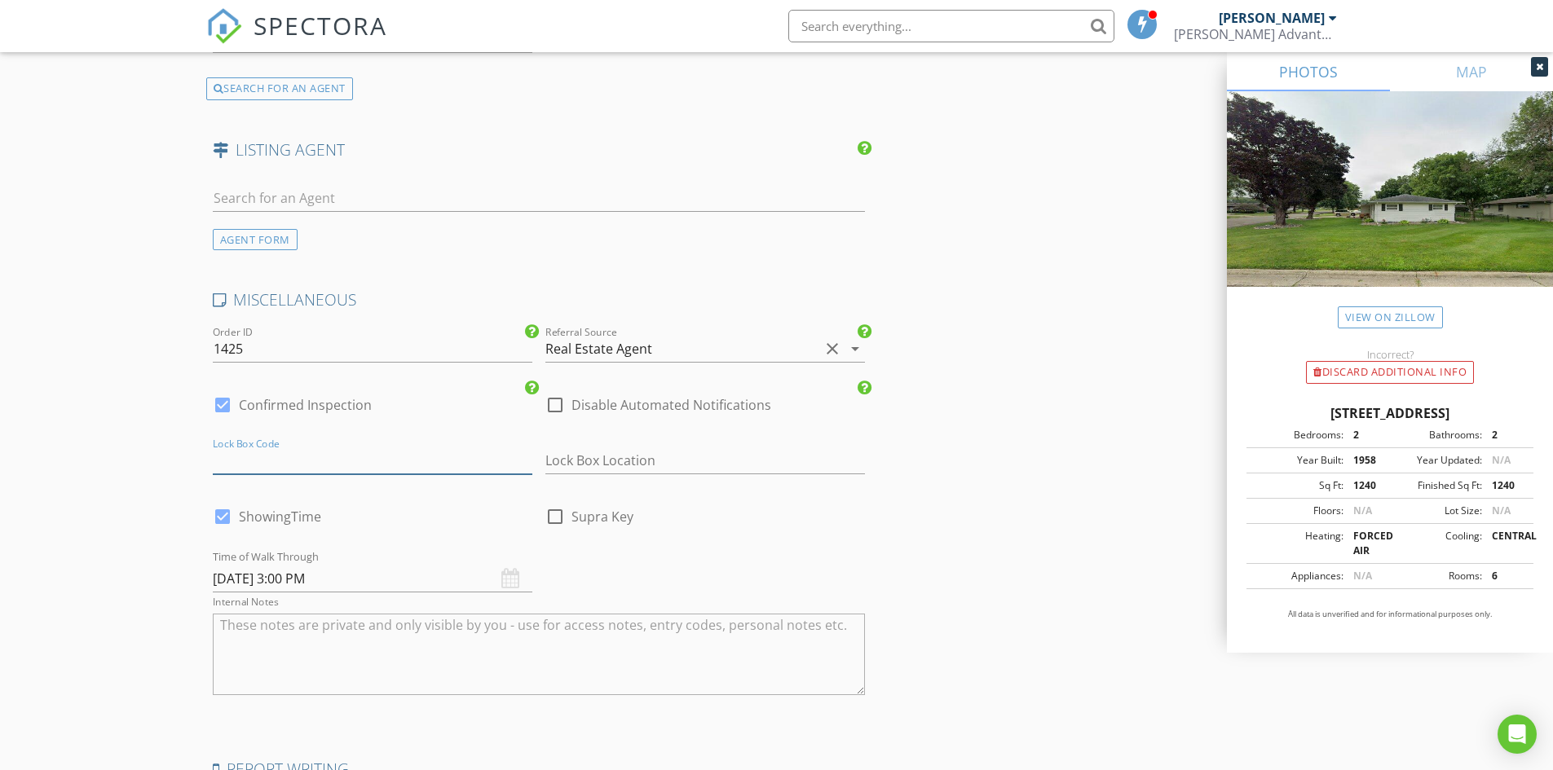
click at [263, 464] on input "number" at bounding box center [372, 460] width 319 height 27
type input "1979"
click at [583, 459] on input "text" at bounding box center [704, 460] width 319 height 27
type input "Front door"
click at [292, 643] on textarea "Internal Notes" at bounding box center [539, 655] width 653 height 82
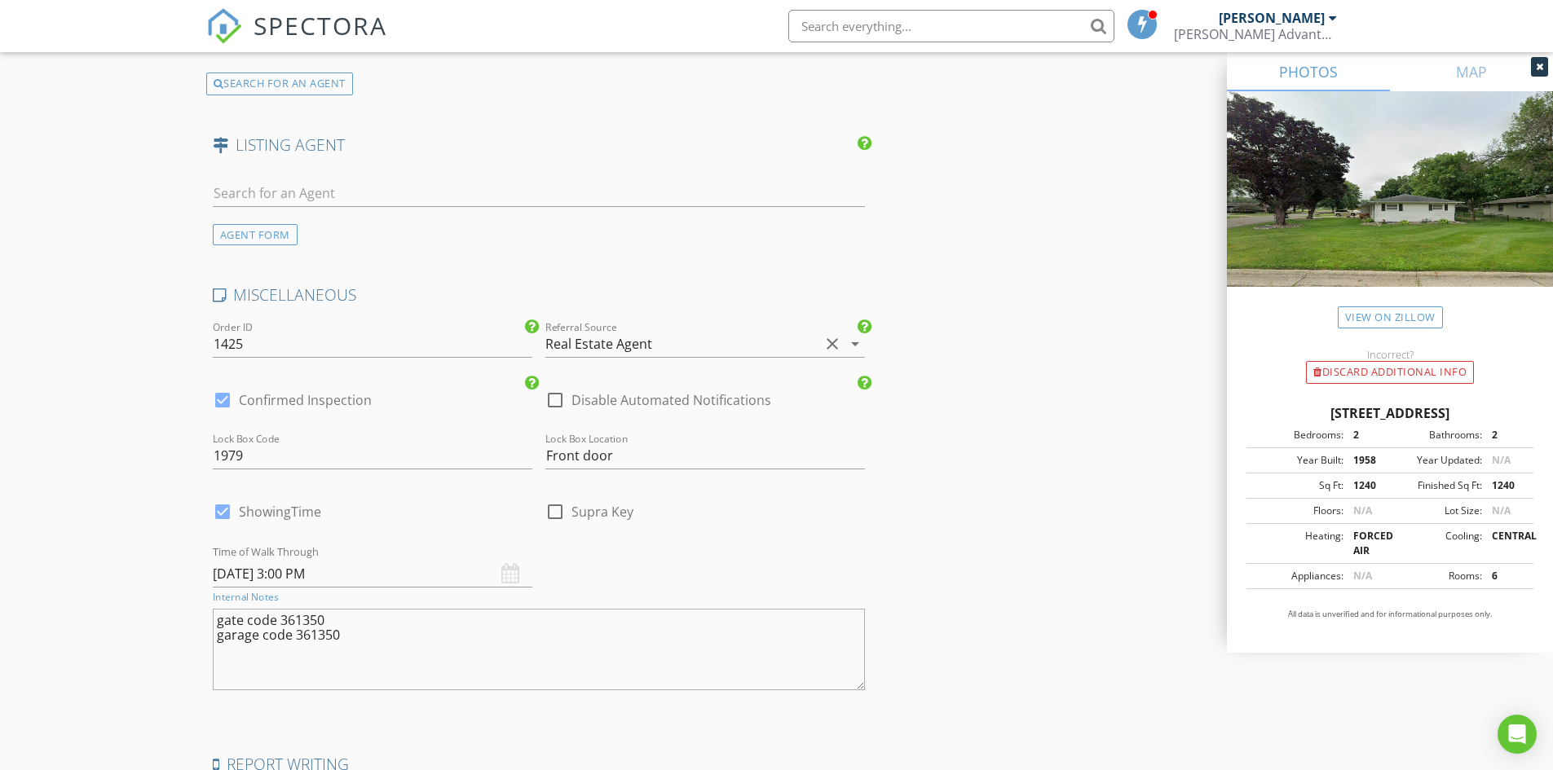
scroll to position [2852, 0]
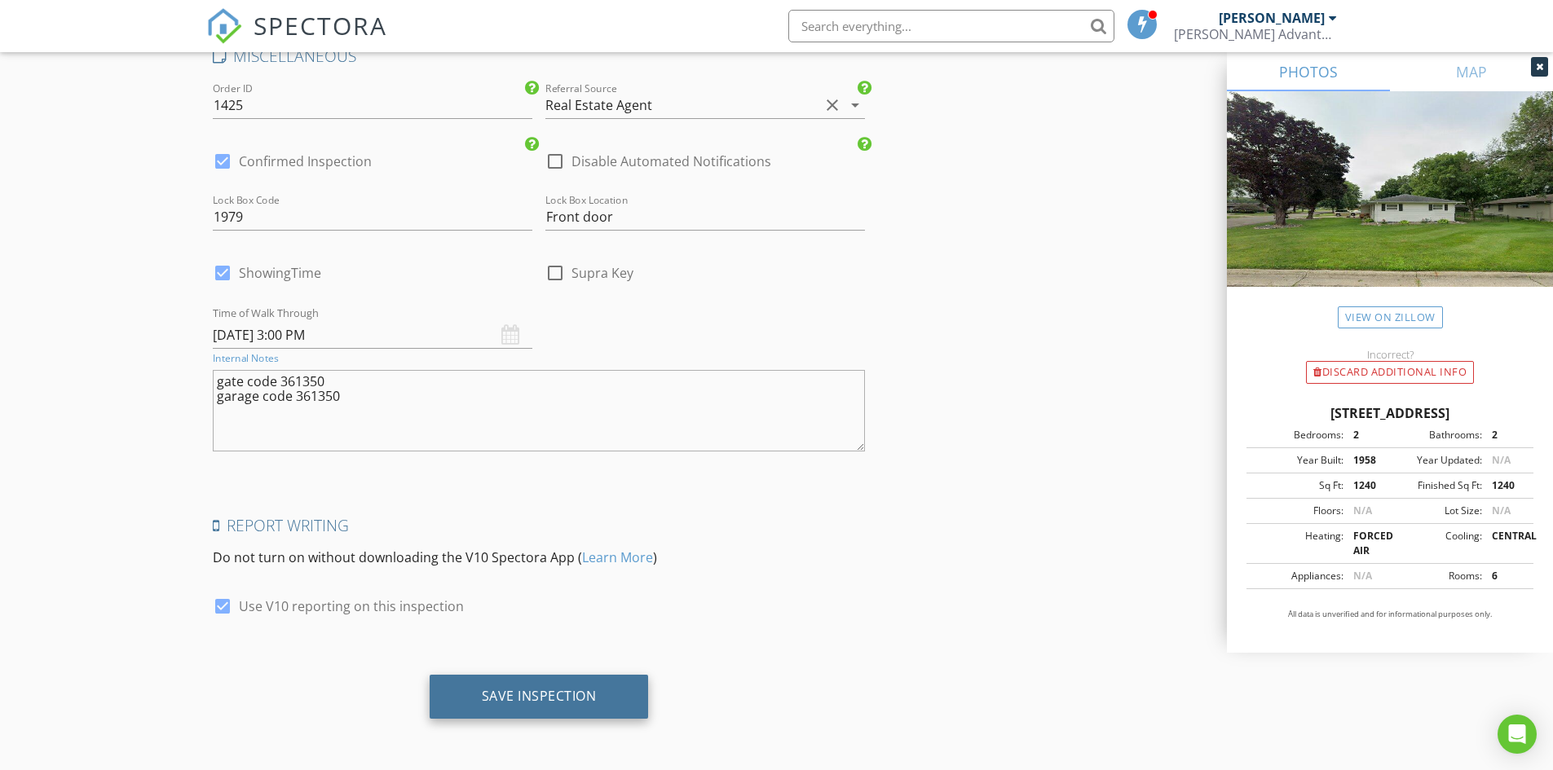
type textarea "gate code 361350 garage code 361350"
click at [581, 702] on div "Save Inspection" at bounding box center [539, 696] width 115 height 16
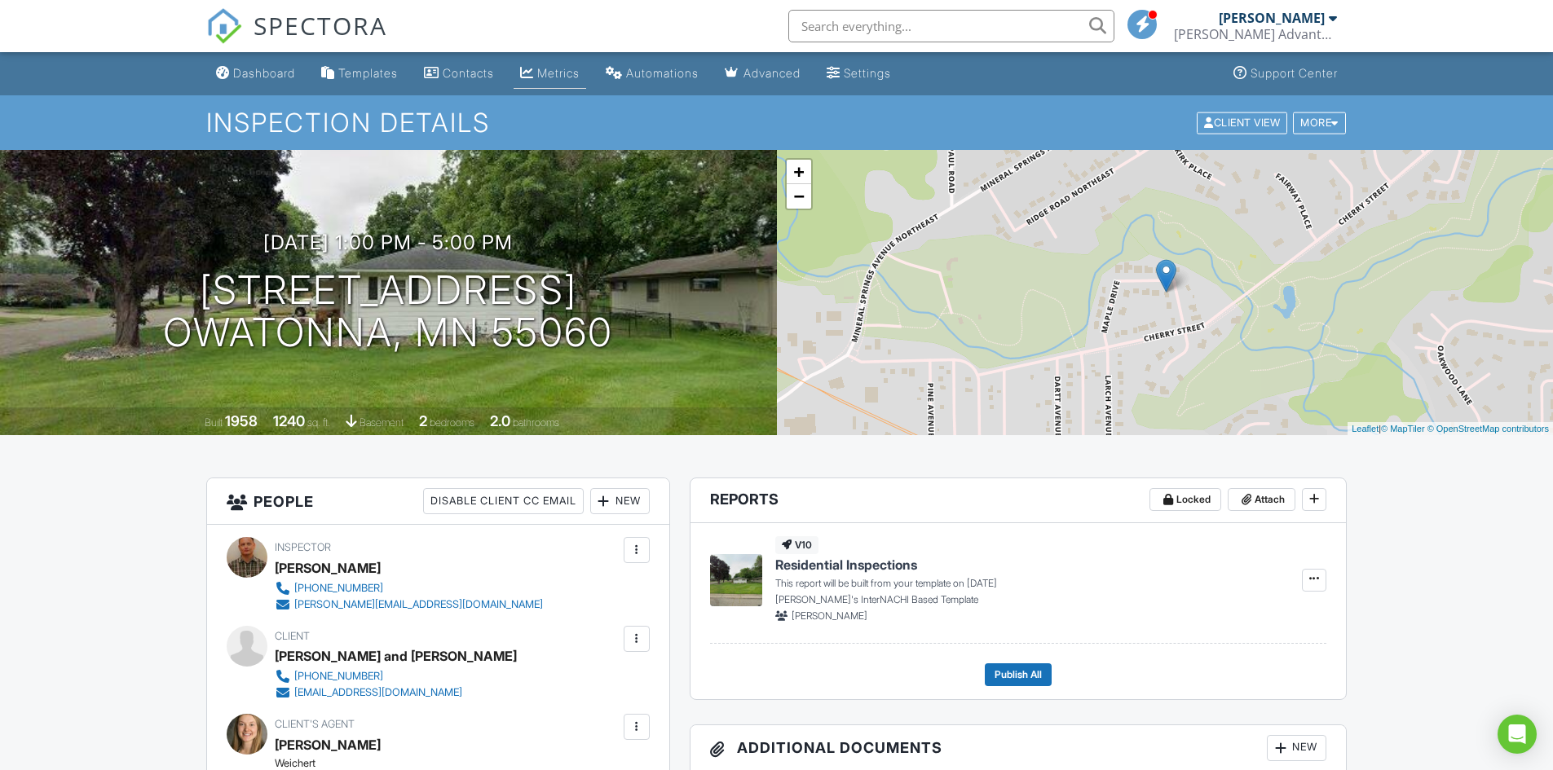
click at [568, 68] on div "Metrics" at bounding box center [558, 73] width 42 height 14
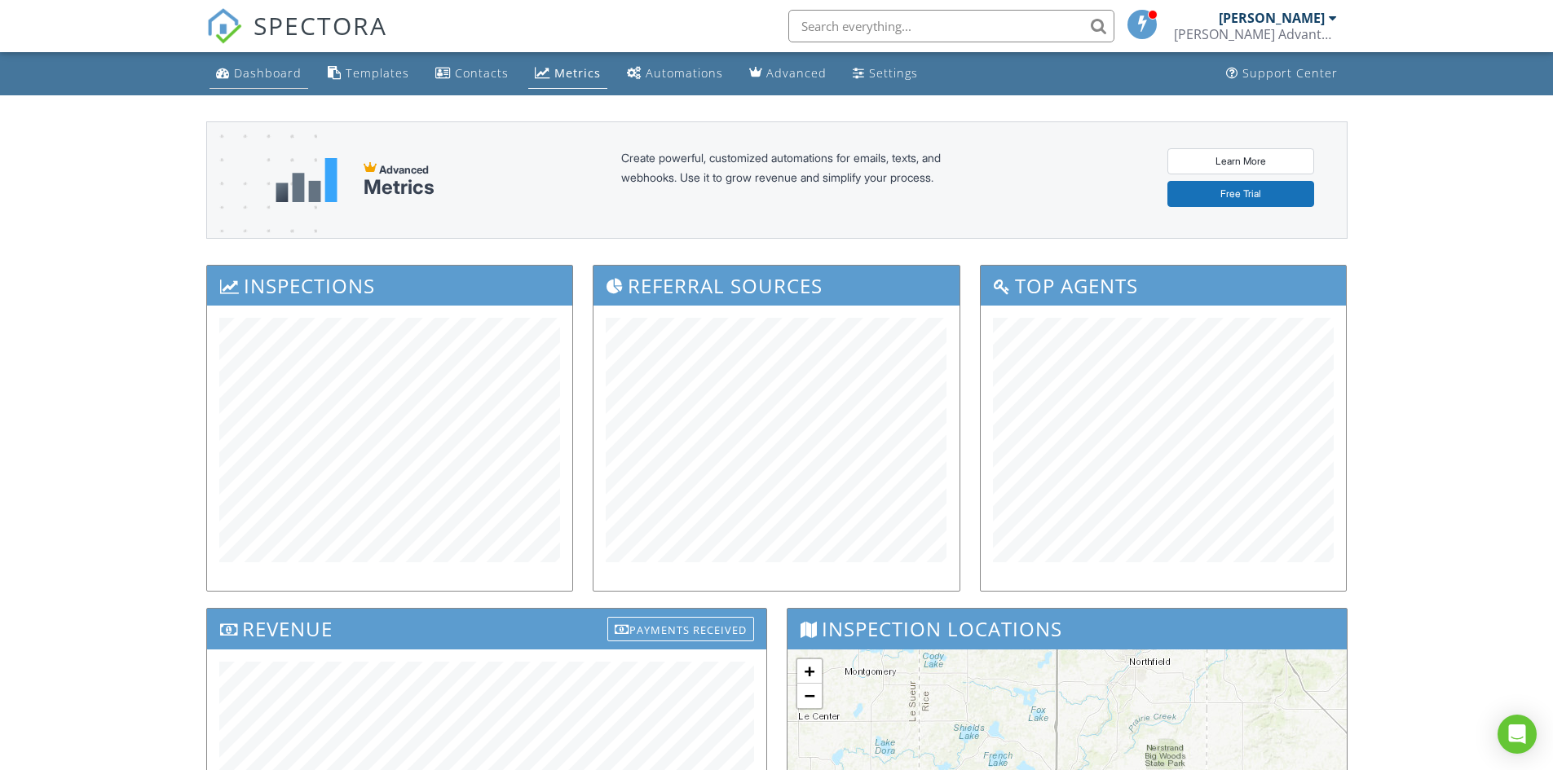
click at [286, 77] on div "Dashboard" at bounding box center [268, 72] width 68 height 15
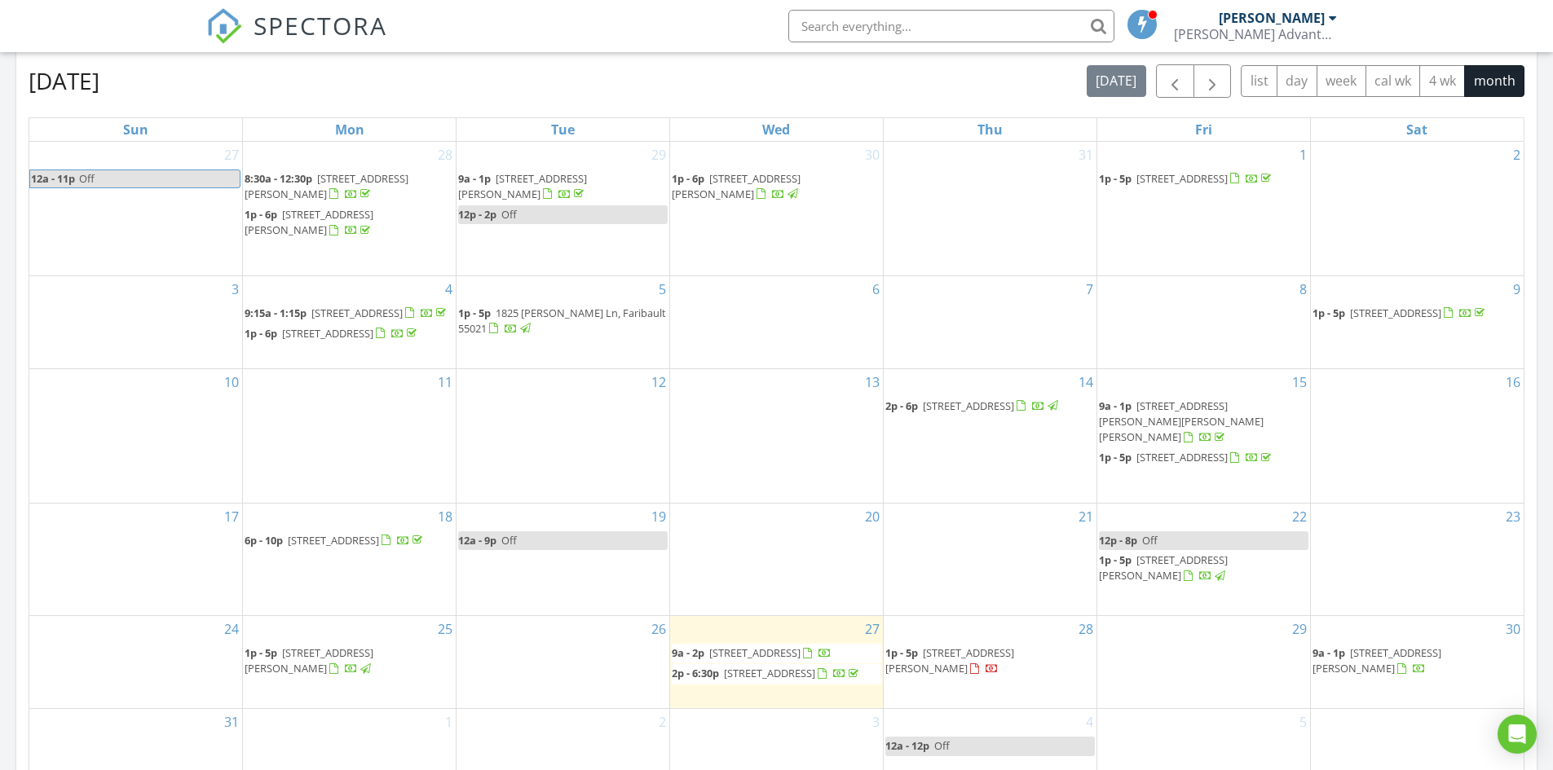
scroll to position [897, 0]
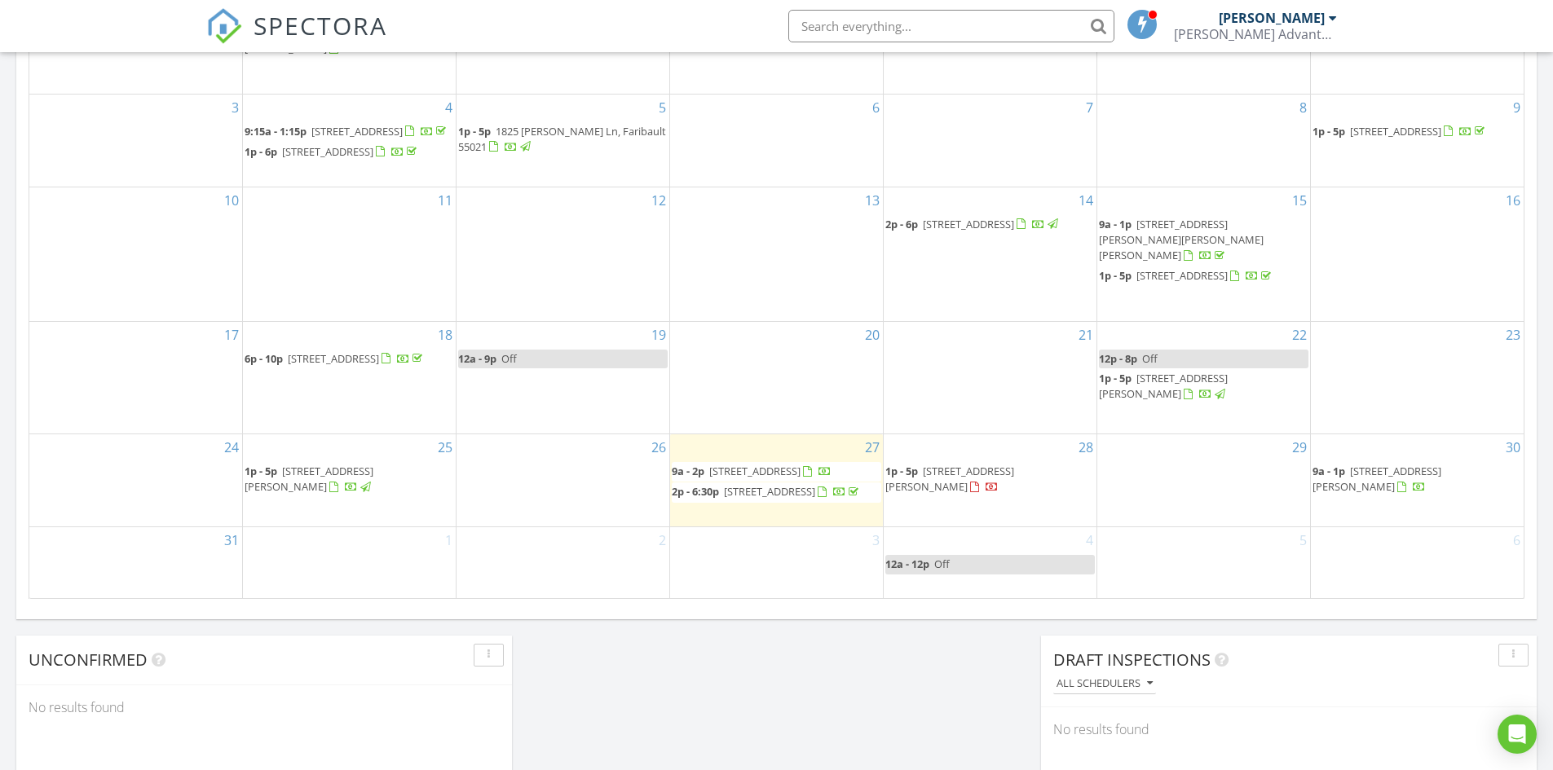
click at [856, 654] on div "[DATE] [PERSON_NAME] 9:00 am [STREET_ADDRESS] [PERSON_NAME] 28 minutes drive ti…" at bounding box center [776, 56] width 1553 height 1483
